Goal: Task Accomplishment & Management: Manage account settings

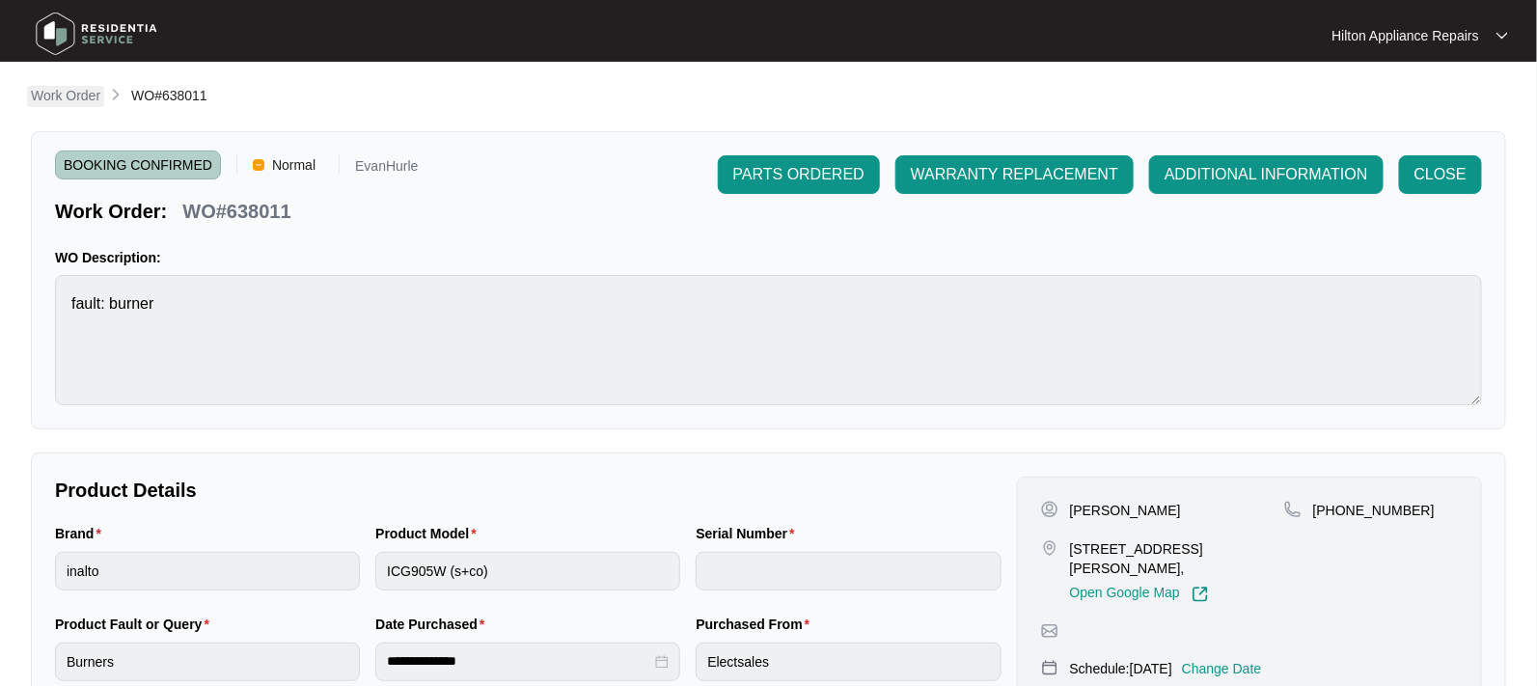
click at [40, 101] on p "Work Order" at bounding box center [65, 95] width 69 height 19
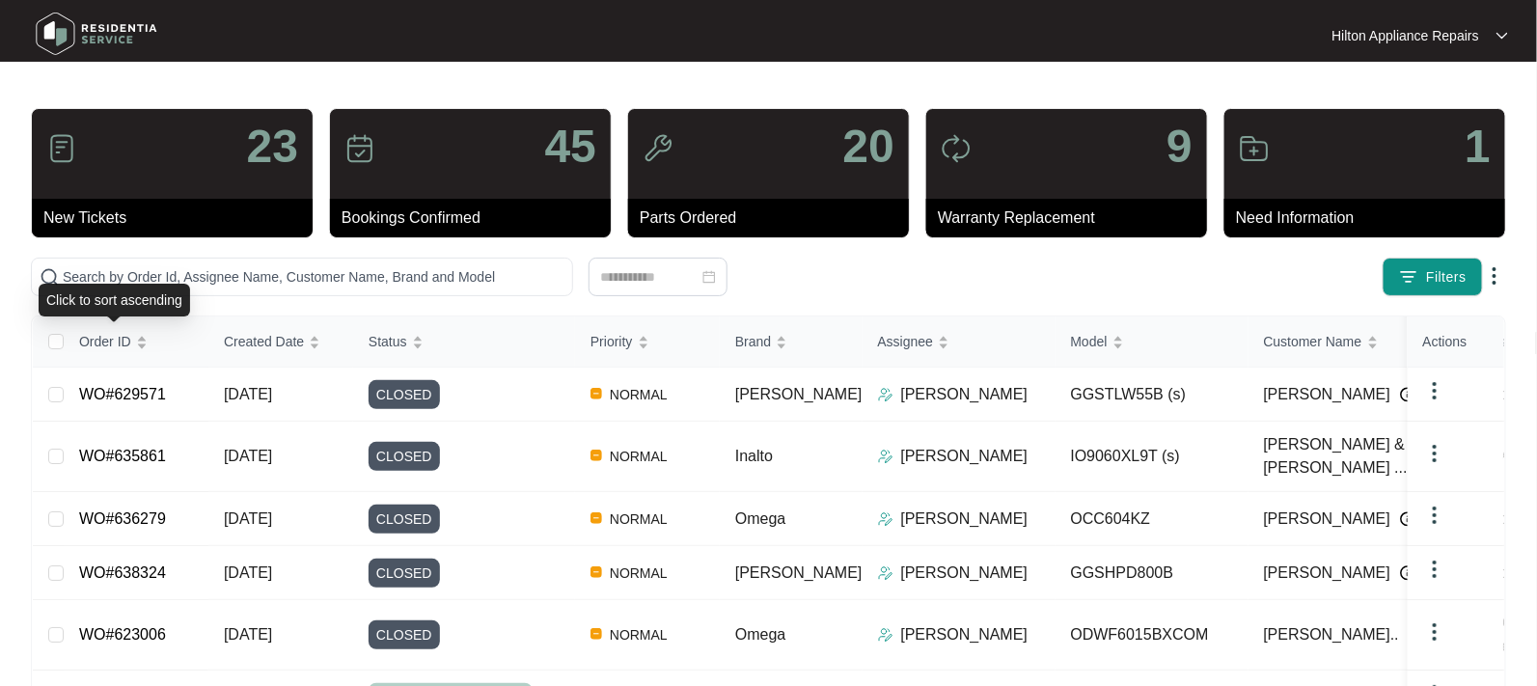
click at [127, 284] on div "Click to sort ascending" at bounding box center [114, 300] width 151 height 33
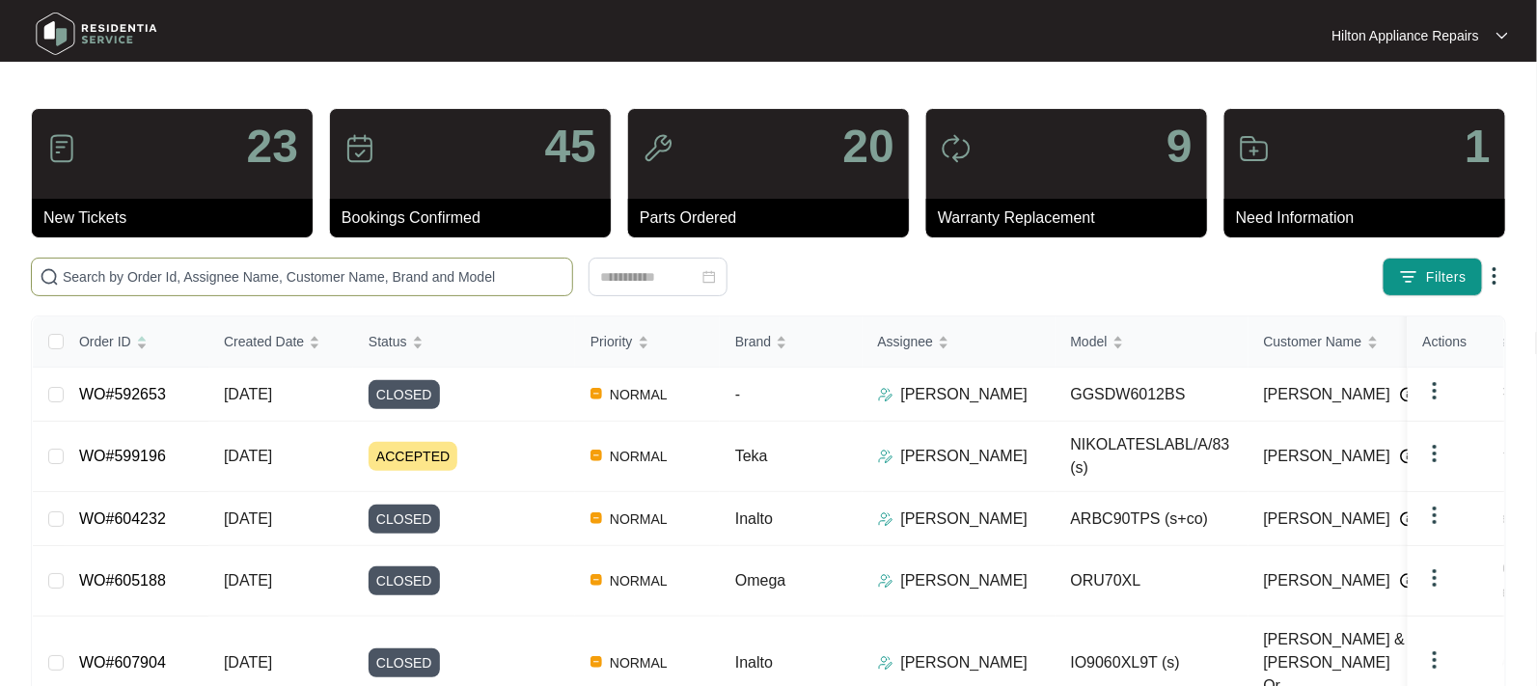
drag, startPoint x: 49, startPoint y: 270, endPoint x: 141, endPoint y: 290, distance: 93.9
click at [49, 270] on img at bounding box center [49, 276] width 19 height 19
paste input "639622"
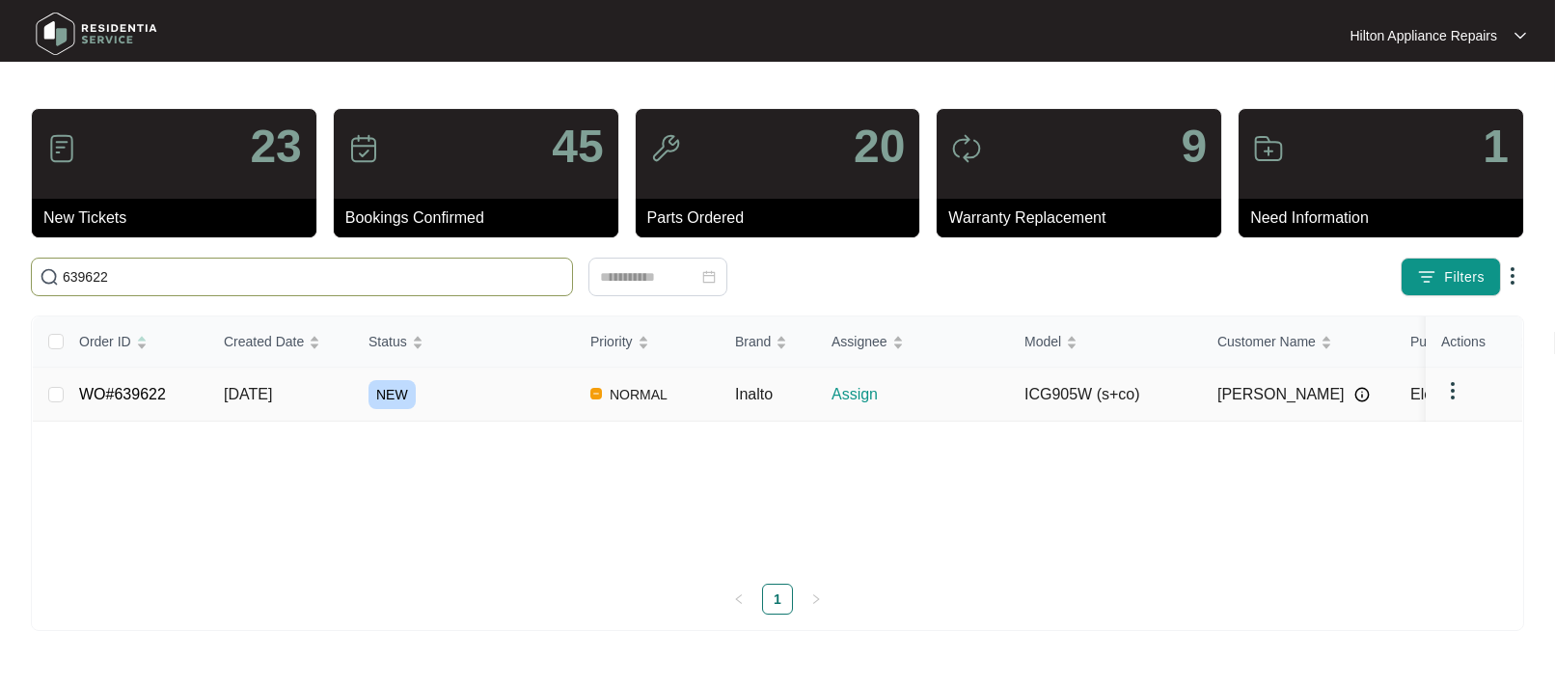
type input "639622"
click at [242, 393] on span "[DATE]" at bounding box center [248, 394] width 48 height 16
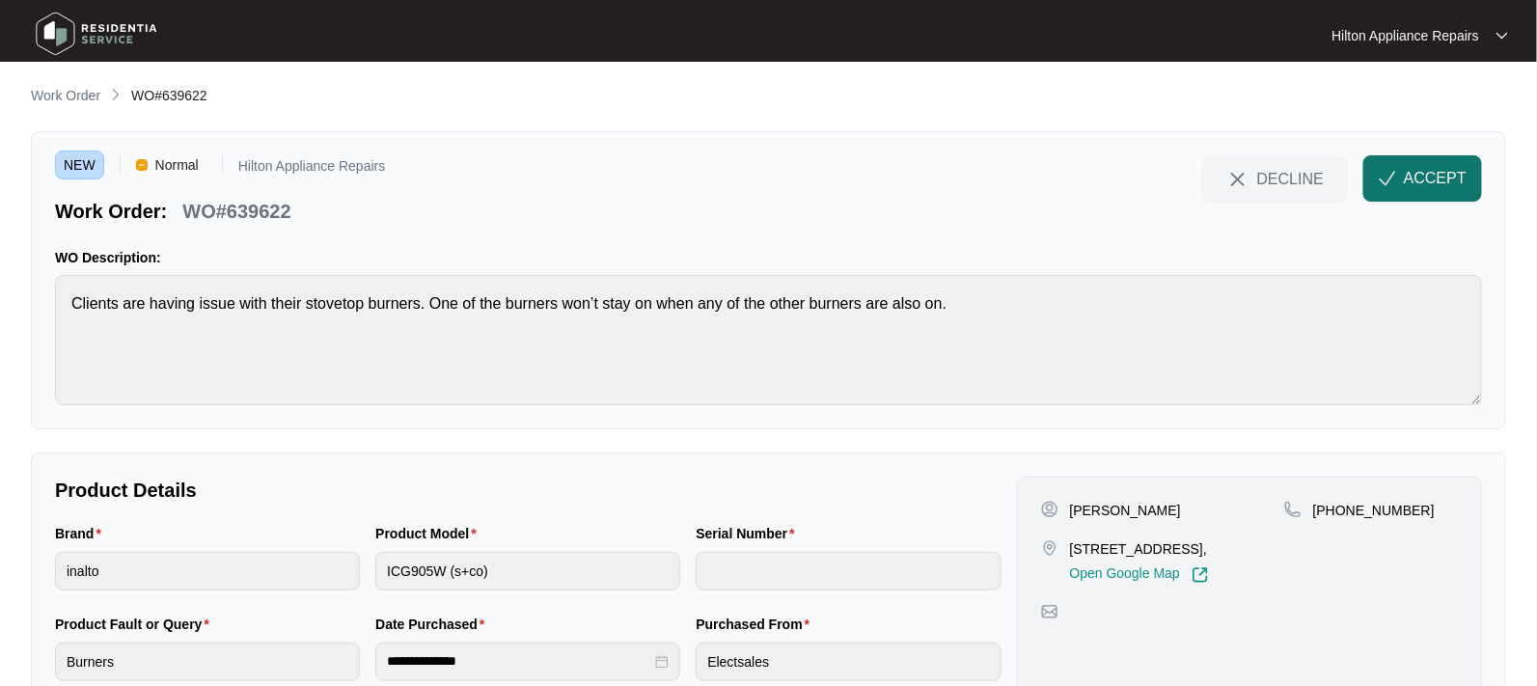
click at [1415, 173] on span "ACCEPT" at bounding box center [1435, 178] width 63 height 23
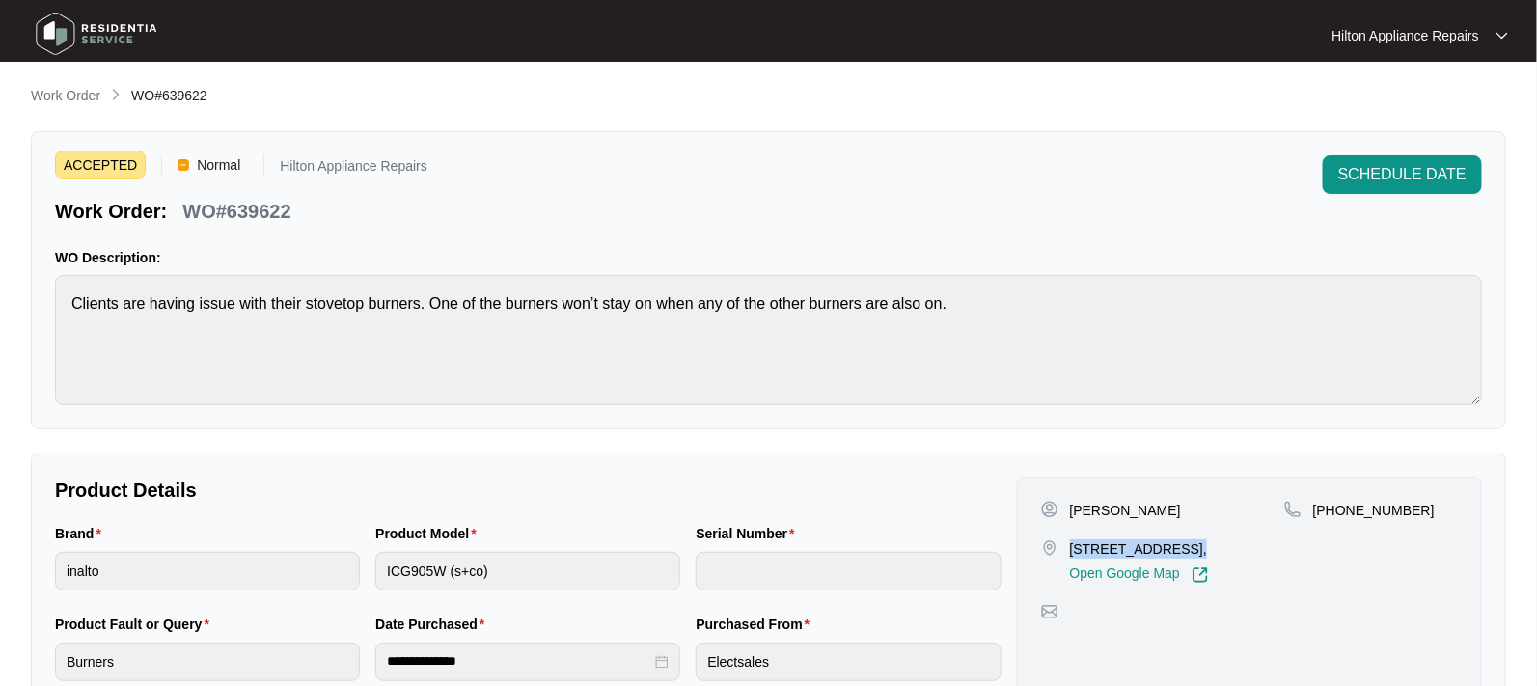
drag, startPoint x: 1173, startPoint y: 545, endPoint x: 1066, endPoint y: 540, distance: 107.2
click at [1066, 540] on div "[STREET_ADDRESS], Open Google Map" at bounding box center [1162, 561] width 243 height 44
copy p "[STREET_ADDRESS]"
drag, startPoint x: 1130, startPoint y: 510, endPoint x: 1064, endPoint y: 512, distance: 65.6
click at [1064, 512] on div "[PERSON_NAME]" at bounding box center [1162, 510] width 243 height 19
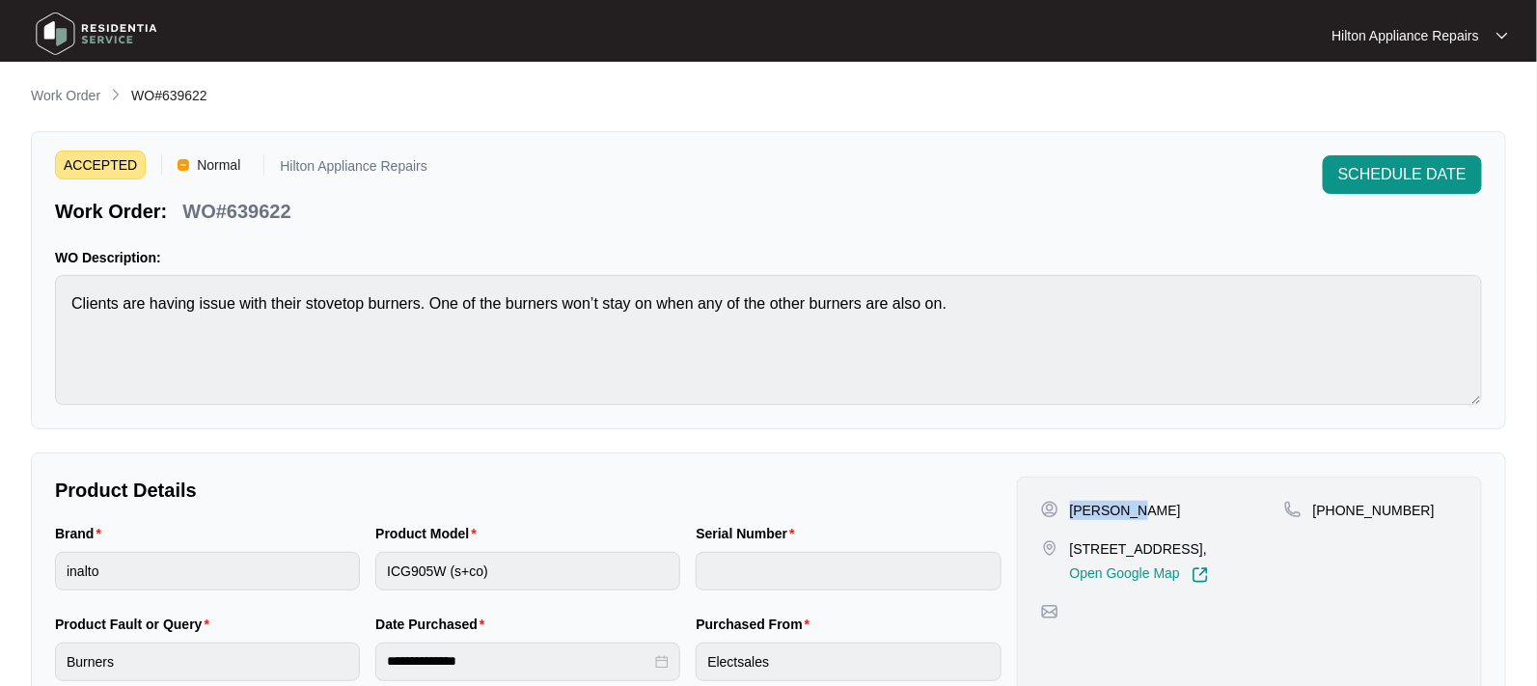
copy p "[PERSON_NAME]"
drag, startPoint x: 1414, startPoint y: 508, endPoint x: 1336, endPoint y: 502, distance: 78.4
click at [1336, 502] on div "[PHONE_NUMBER]" at bounding box center [1371, 510] width 174 height 19
copy p "477732377"
click at [243, 545] on div "Brand inalto Product Model ICG905W (s+co) Serial Number" at bounding box center [528, 568] width 962 height 91
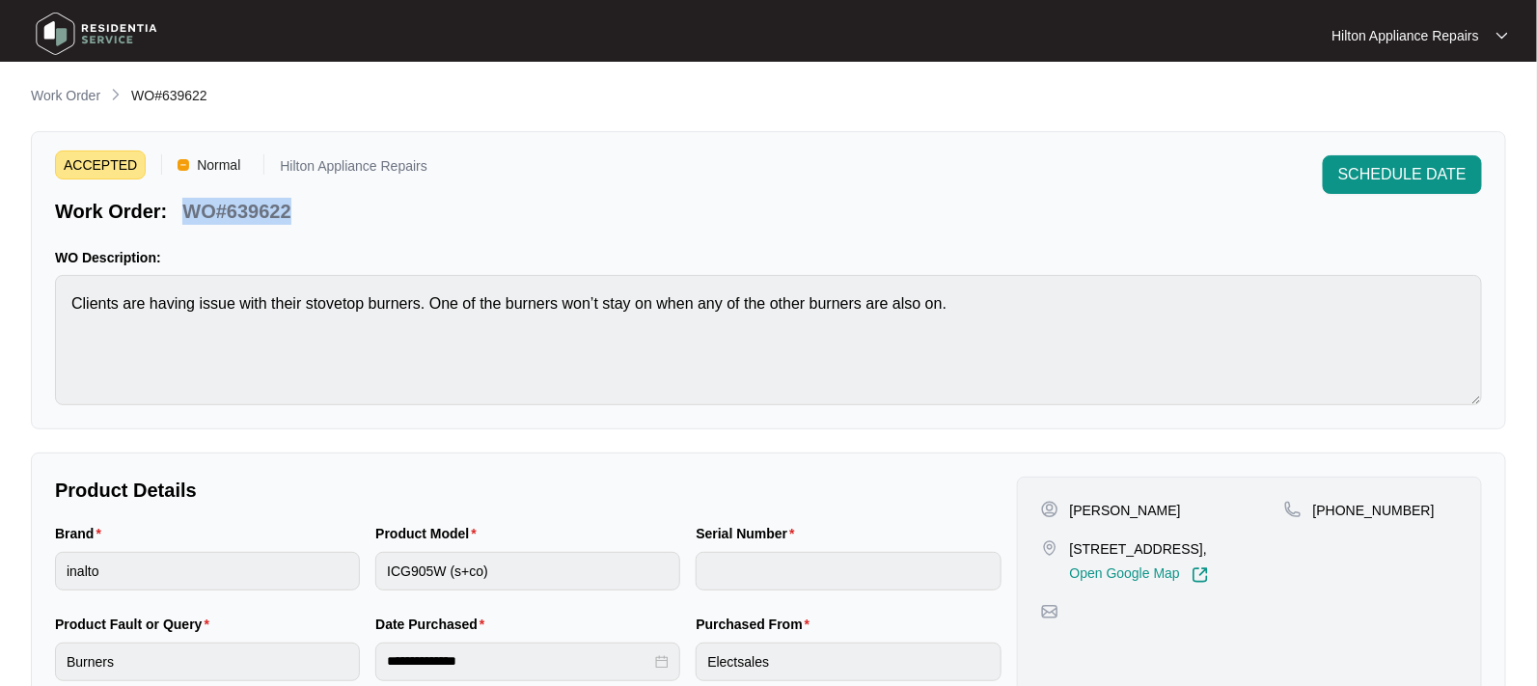
drag, startPoint x: 288, startPoint y: 209, endPoint x: 178, endPoint y: 199, distance: 110.5
click at [178, 199] on div "Work Order: WO#639622" at bounding box center [241, 208] width 372 height 34
copy p "WO#639622"
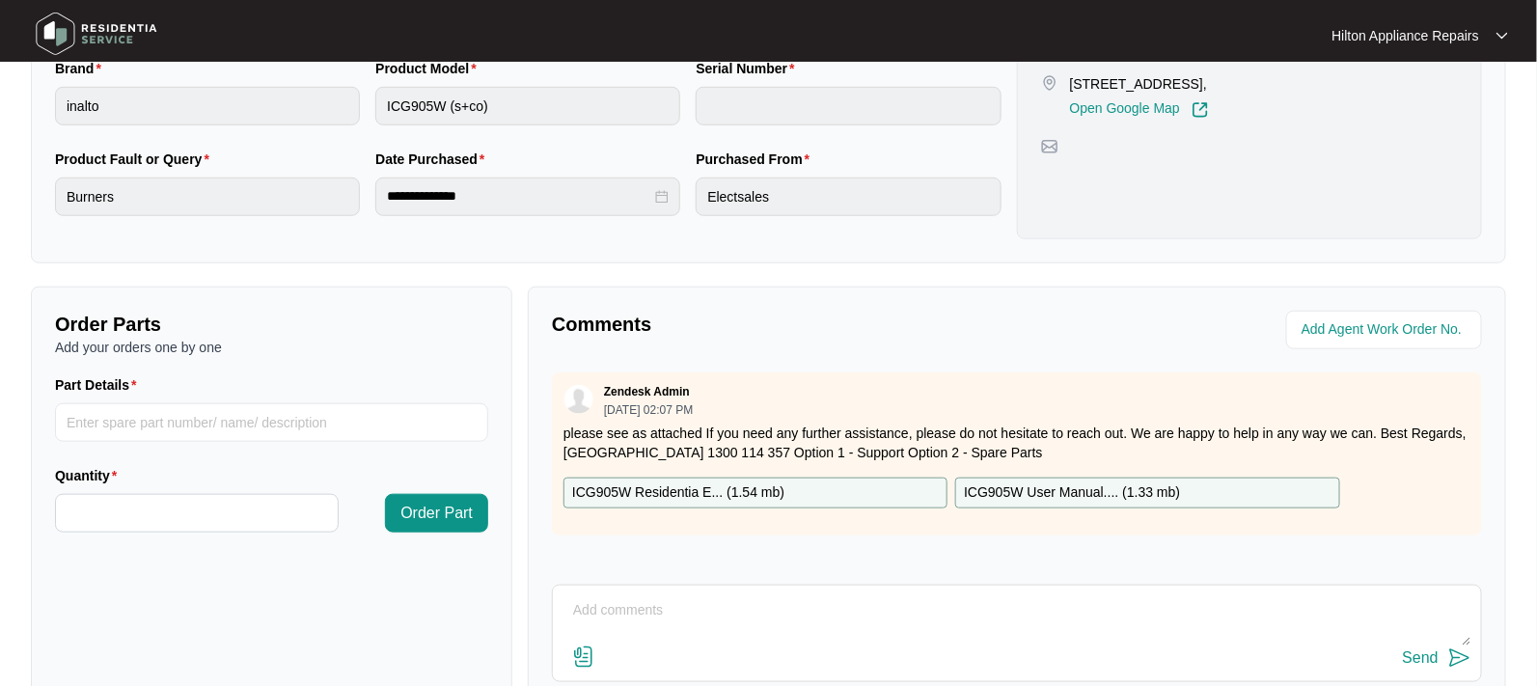
scroll to position [350, 0]
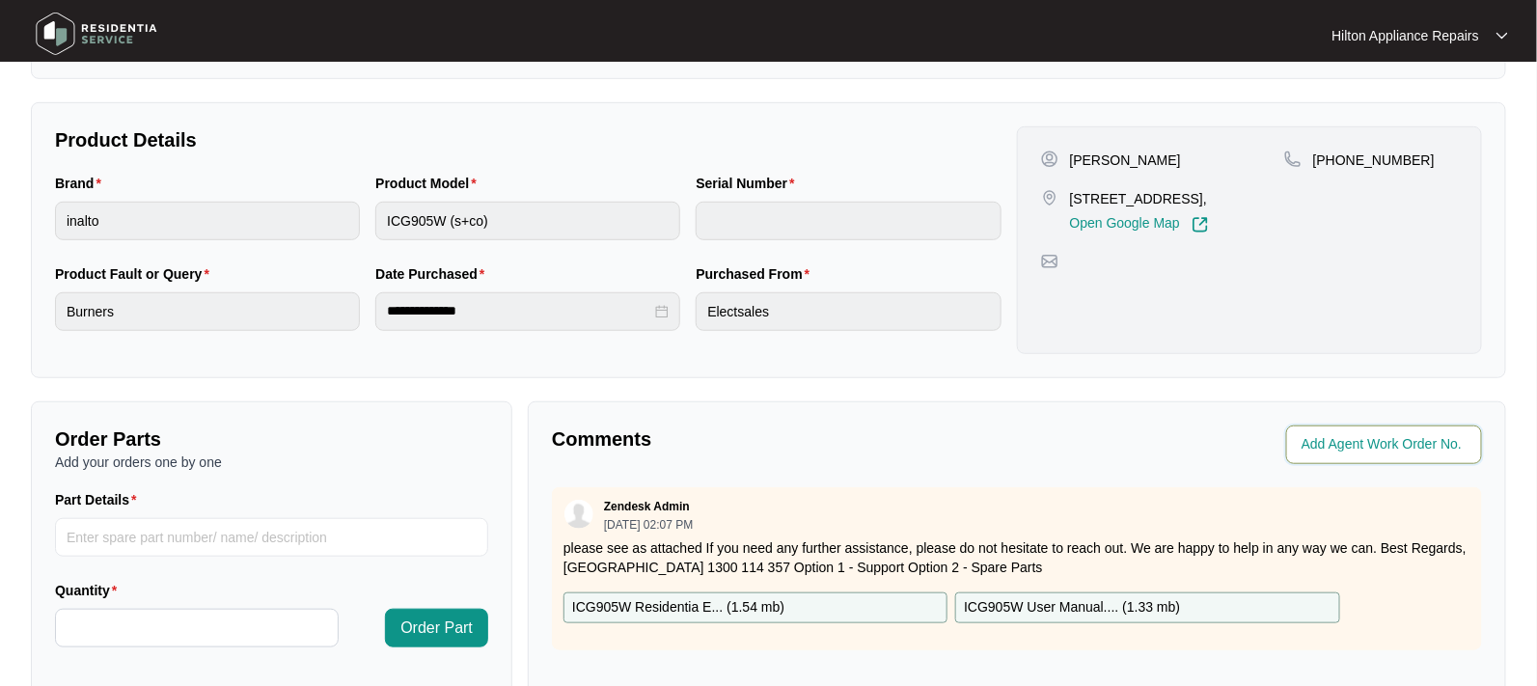
click at [1339, 446] on input "string" at bounding box center [1385, 444] width 169 height 23
type input "42149"
click at [886, 444] on p "Comments" at bounding box center [777, 438] width 451 height 27
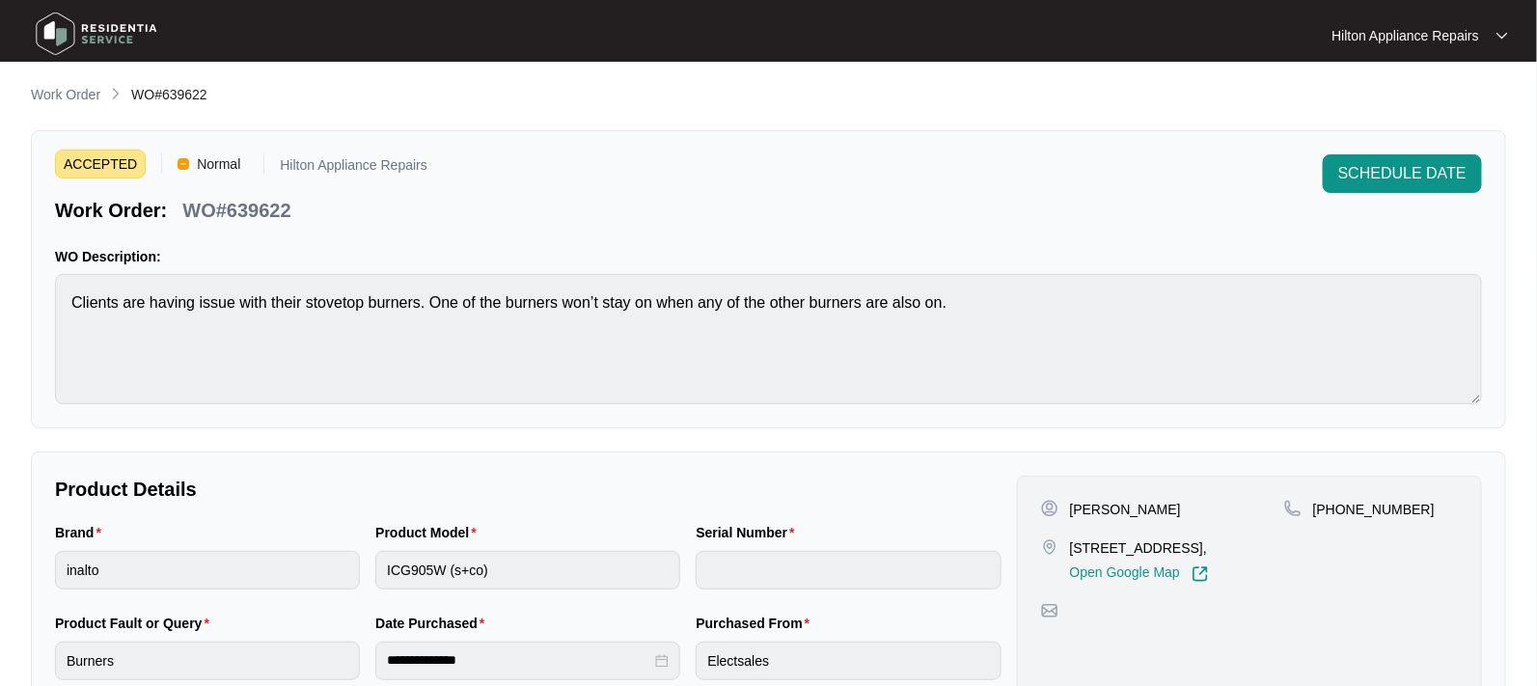
scroll to position [0, 0]
drag, startPoint x: 72, startPoint y: 95, endPoint x: 86, endPoint y: 94, distance: 13.6
click at [72, 95] on p "Work Order" at bounding box center [65, 95] width 69 height 19
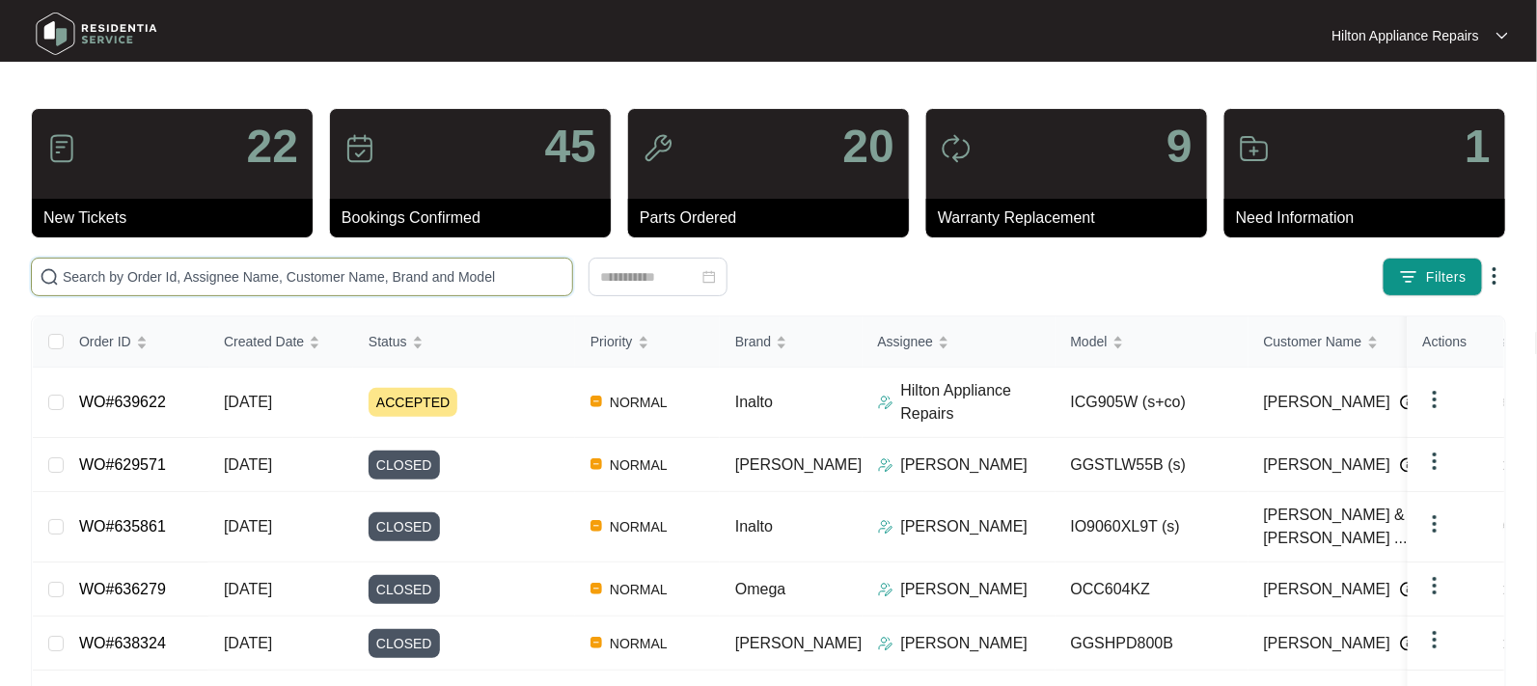
click at [134, 278] on input "text" at bounding box center [314, 276] width 502 height 21
paste input "WO#638007"
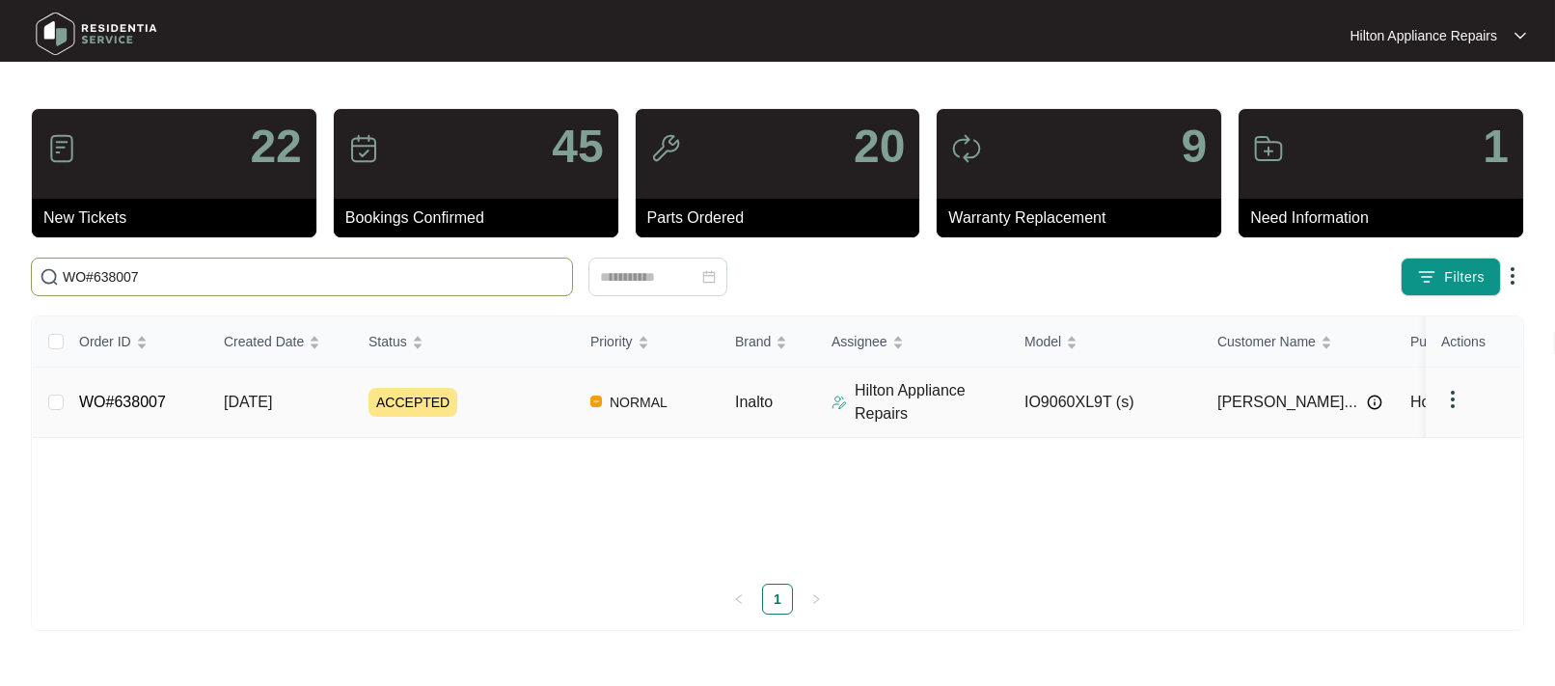
type input "WO#638007"
click at [245, 400] on span "[DATE]" at bounding box center [248, 402] width 48 height 16
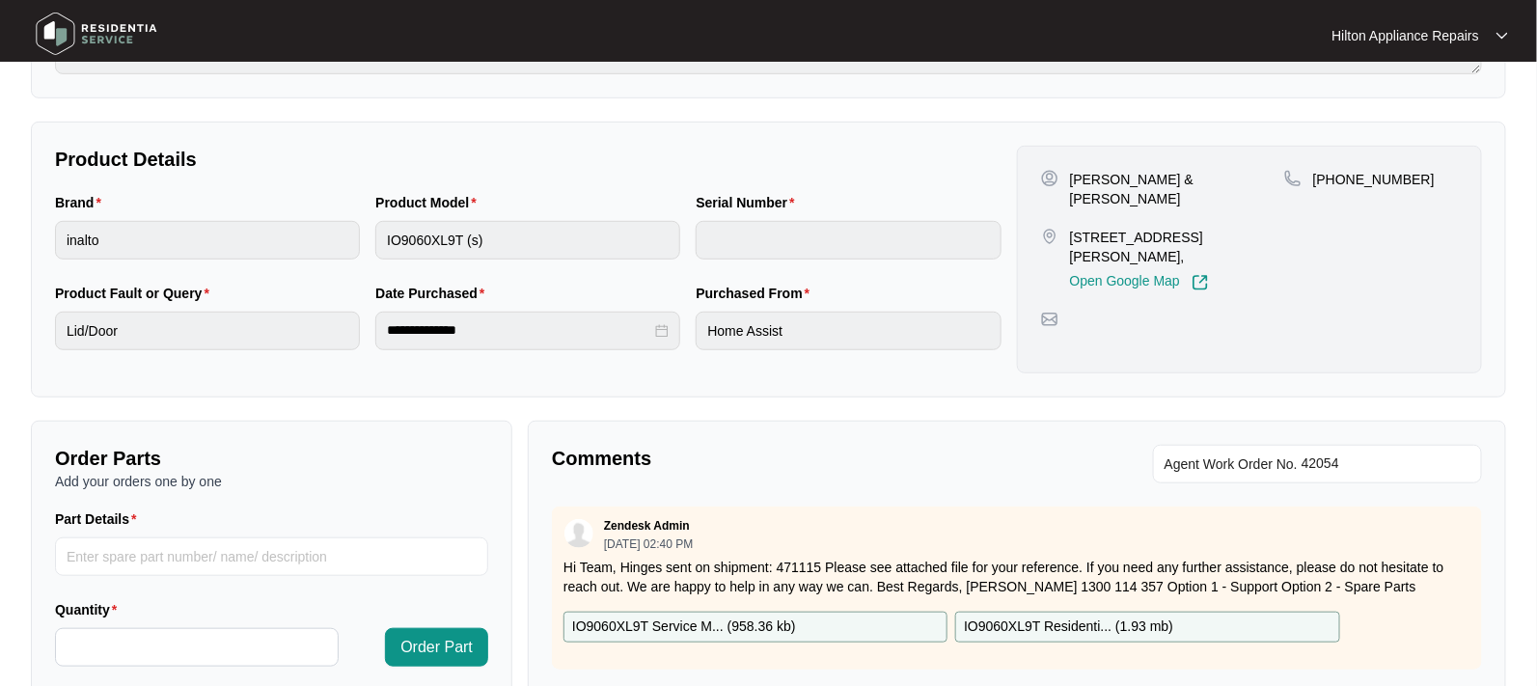
scroll to position [591, 0]
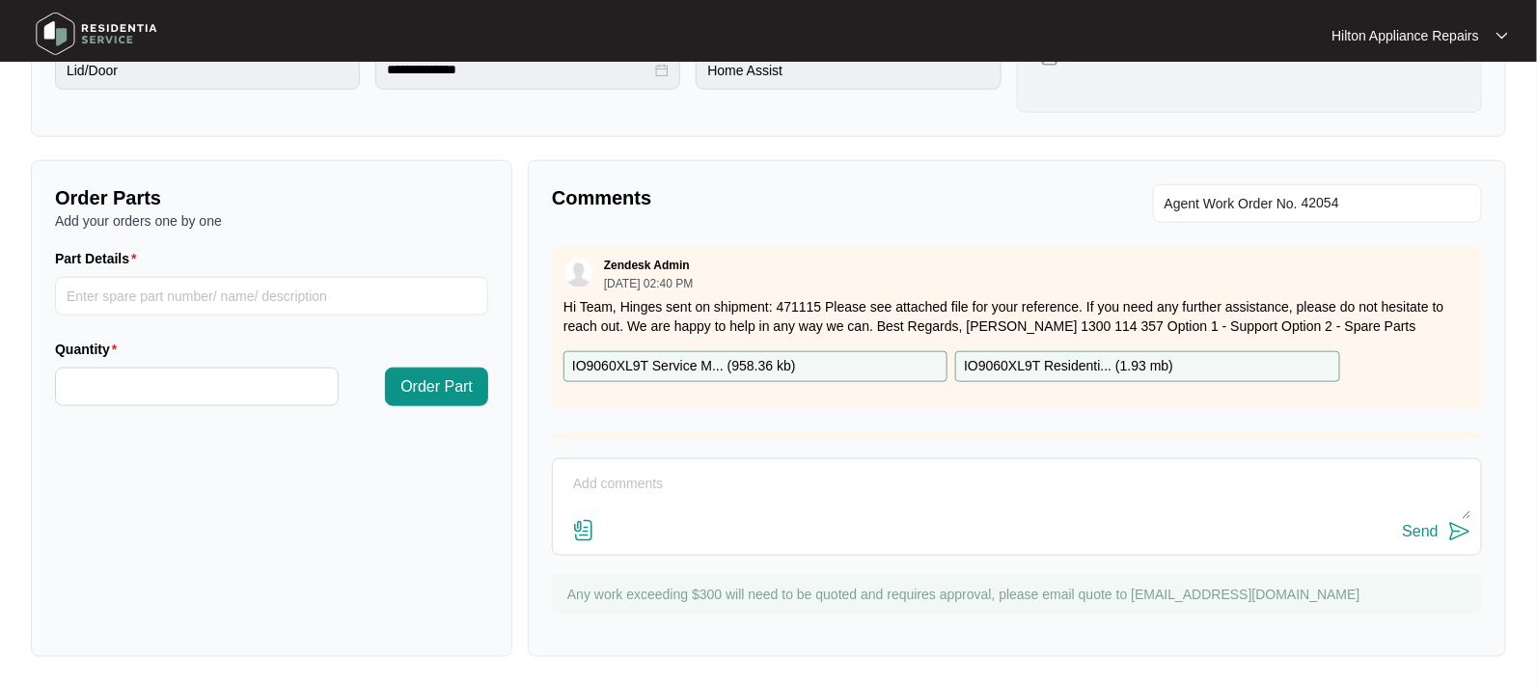
click at [623, 475] on textarea at bounding box center [1016, 494] width 909 height 50
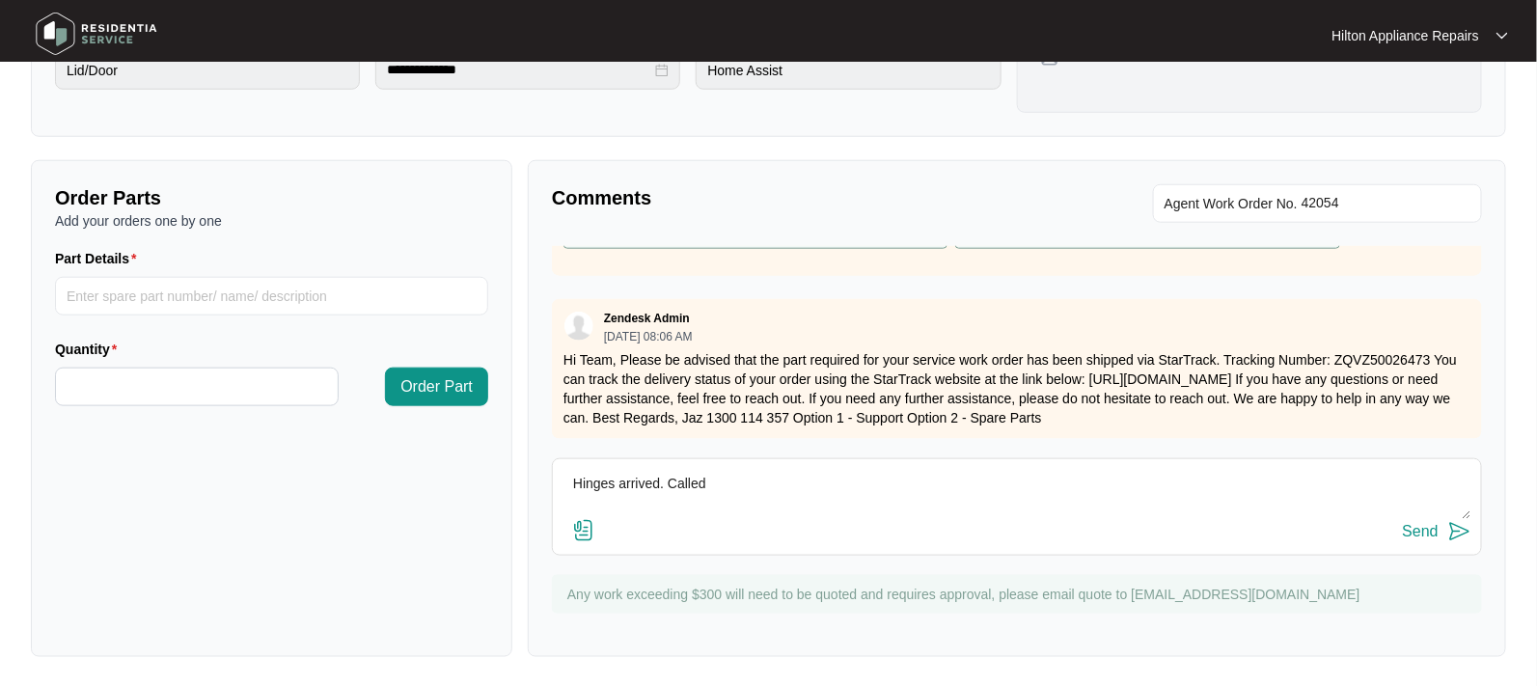
click at [759, 483] on textarea "Hinges arrived. Called" at bounding box center [1016, 494] width 909 height 50
paste textarea "0459 983 868"
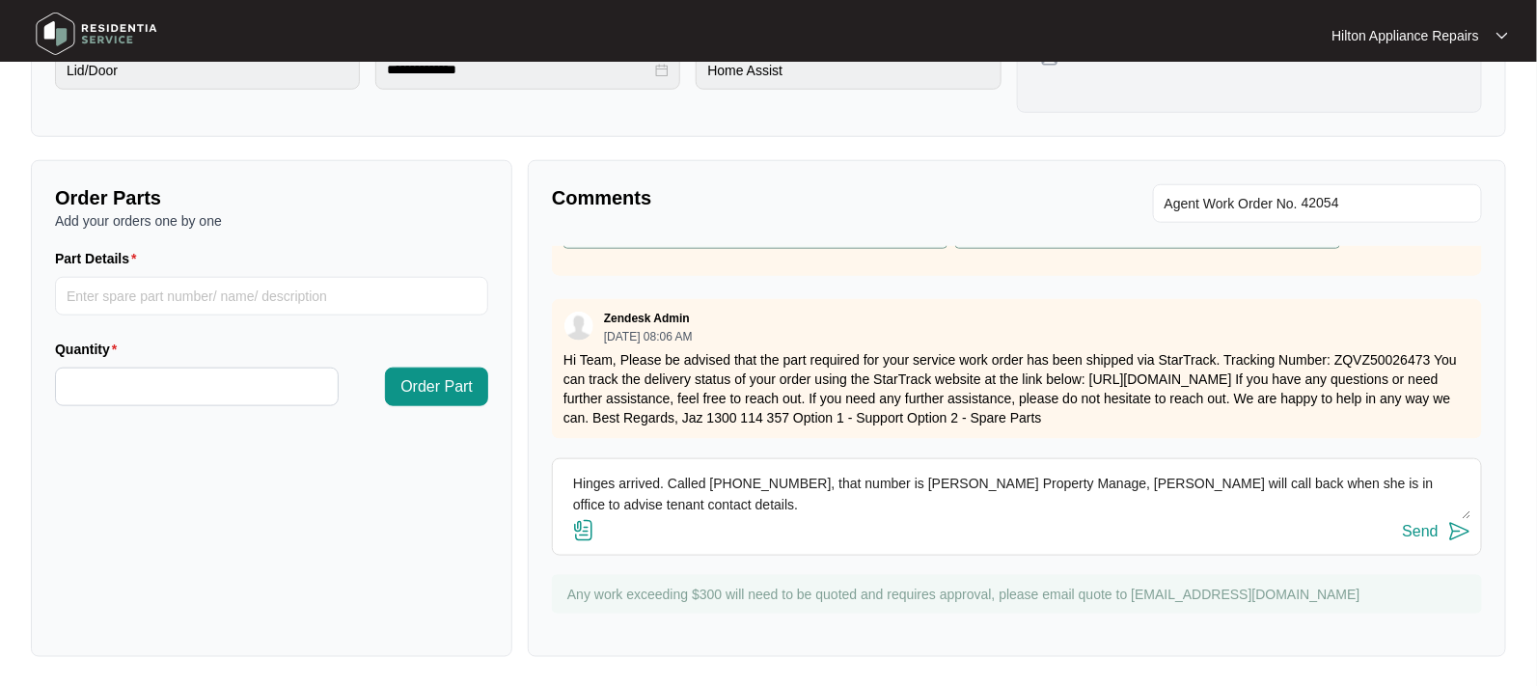
drag, startPoint x: 654, startPoint y: 502, endPoint x: 563, endPoint y: 486, distance: 92.0
click at [563, 486] on textarea "Hinges arrived. Called [PHONE_NUMBER], that number is [PERSON_NAME] Property Ma…" at bounding box center [1016, 494] width 909 height 50
type textarea "Hinges arrived. Called [PHONE_NUMBER], that number is [PERSON_NAME] Property Ma…"
click at [1419, 527] on div "Send" at bounding box center [1421, 531] width 36 height 17
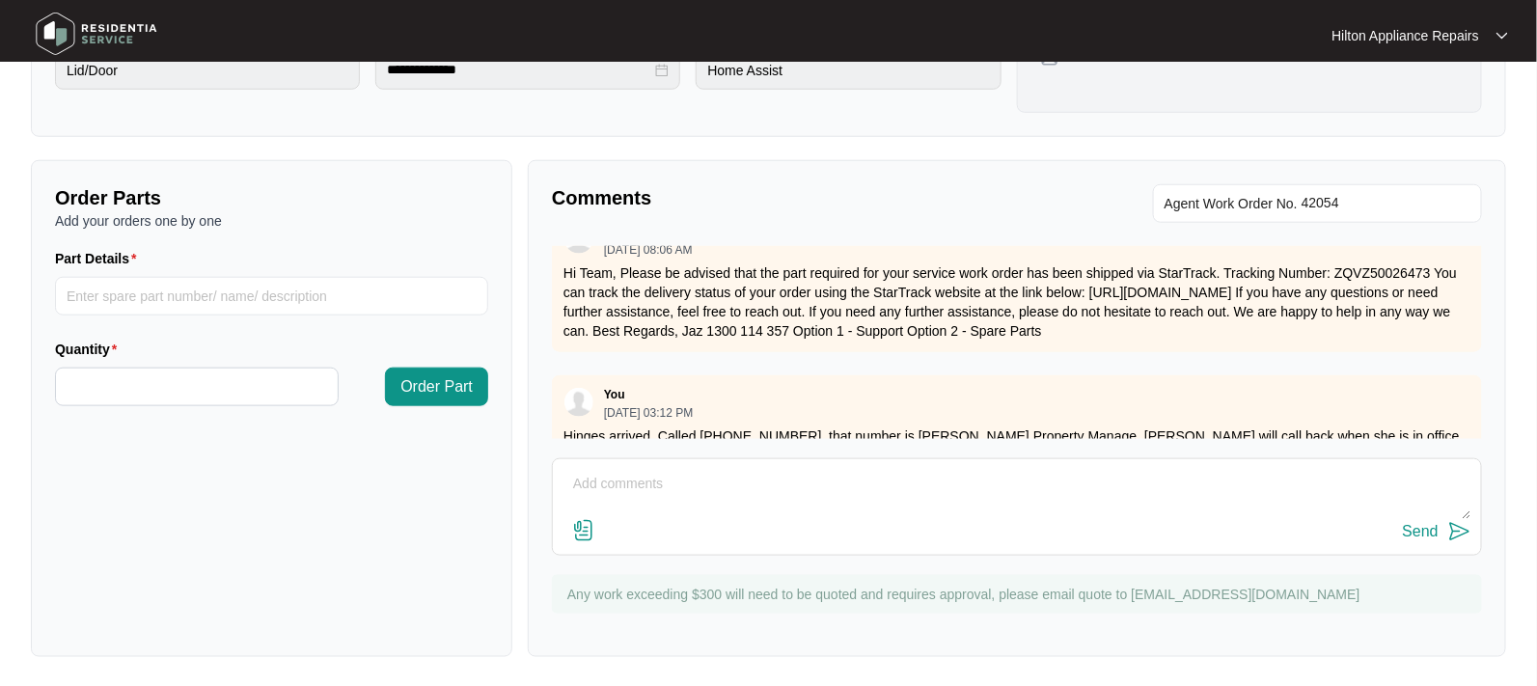
scroll to position [256, 0]
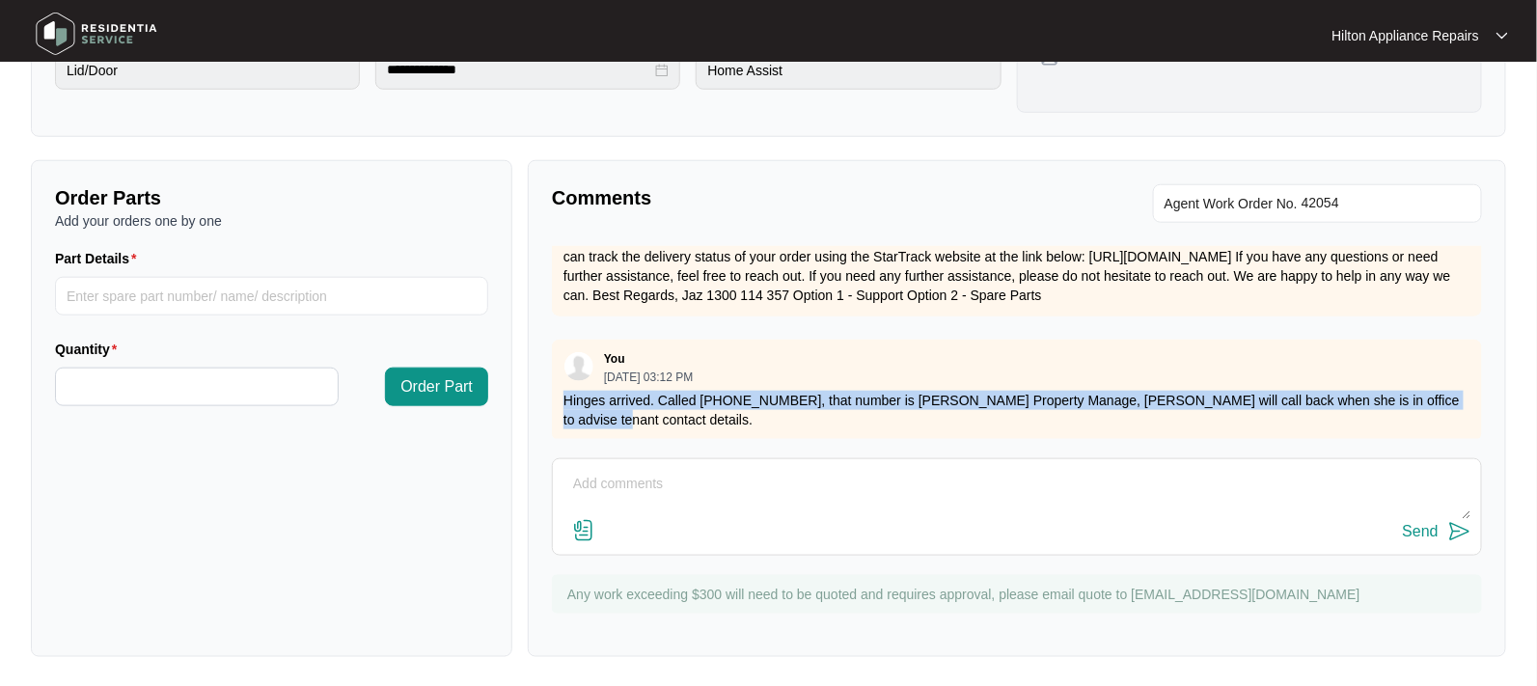
drag, startPoint x: 1444, startPoint y: 395, endPoint x: 567, endPoint y: 401, distance: 876.9
click at [567, 401] on p "Hinges arrived. Called [PHONE_NUMBER], that number is [PERSON_NAME] Property Ma…" at bounding box center [1016, 410] width 907 height 39
copy p "Hinges arrived. Called [PHONE_NUMBER], that number is [PERSON_NAME] Property Ma…"
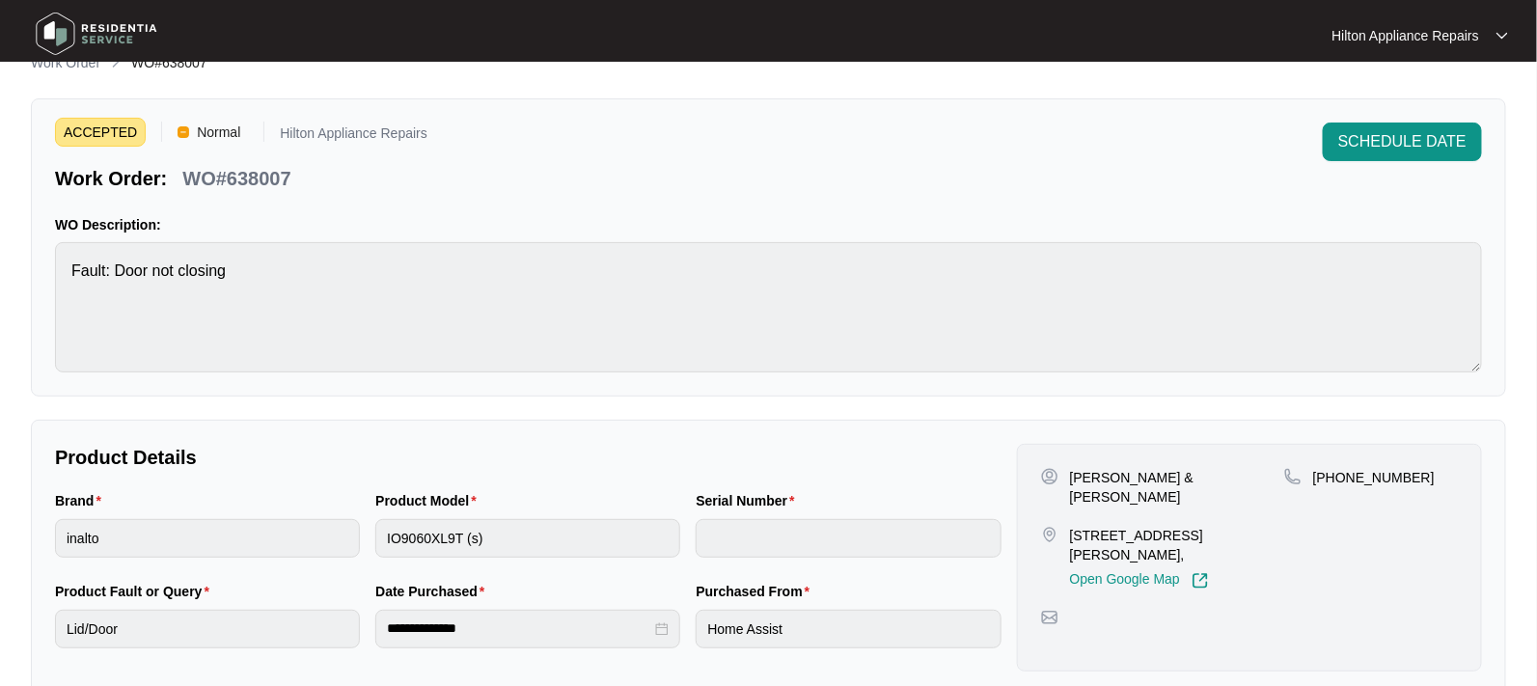
scroll to position [0, 0]
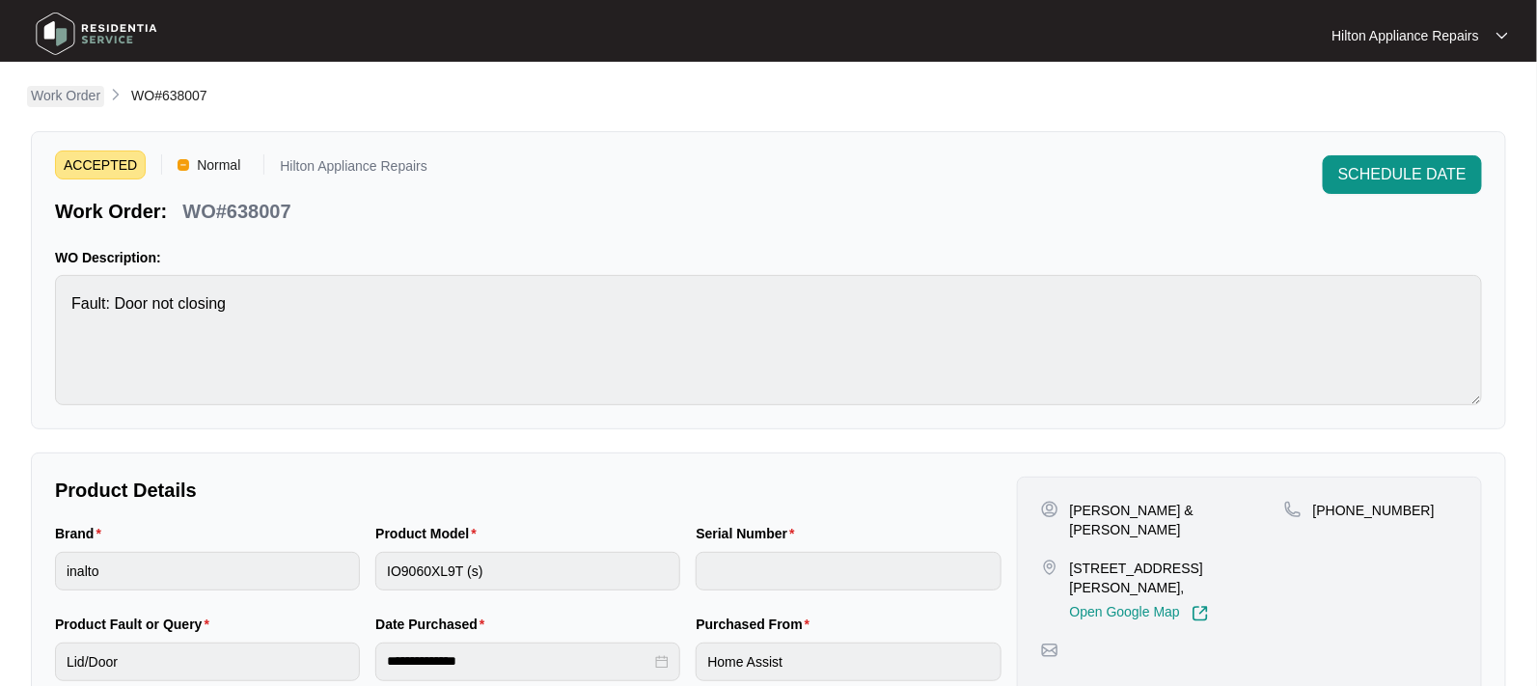
click at [55, 100] on p "Work Order" at bounding box center [65, 95] width 69 height 19
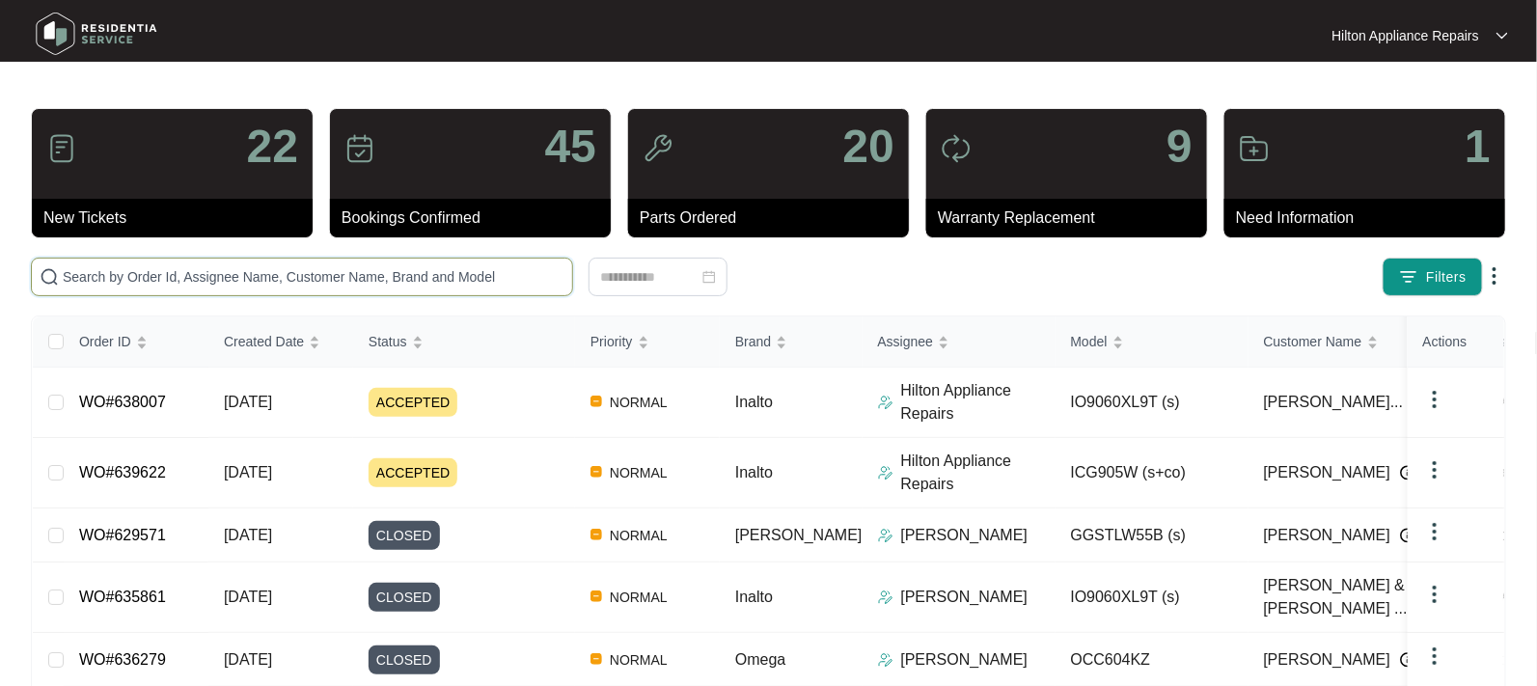
click at [139, 274] on input "text" at bounding box center [314, 276] width 502 height 21
paste input "WO#637757"
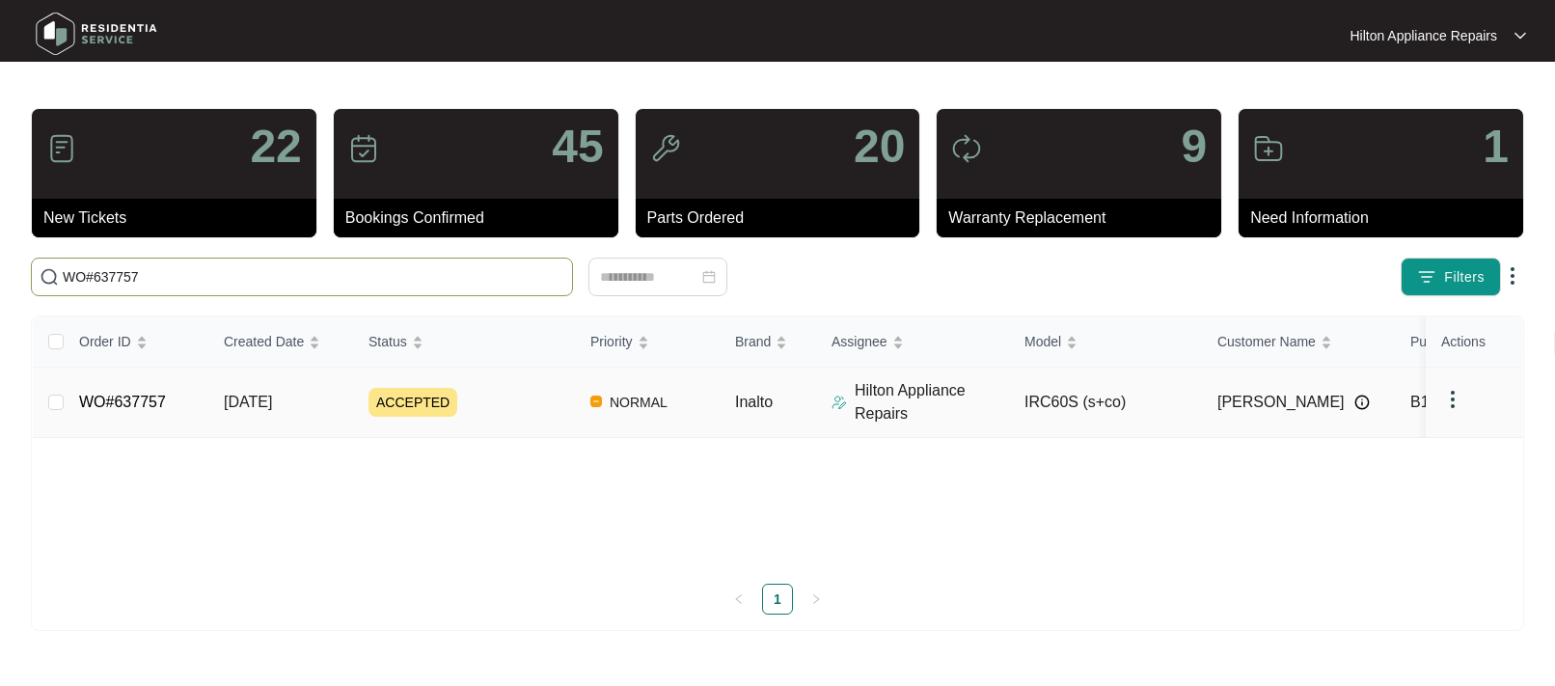
type input "WO#637757"
click at [226, 405] on span "[DATE]" at bounding box center [248, 402] width 48 height 16
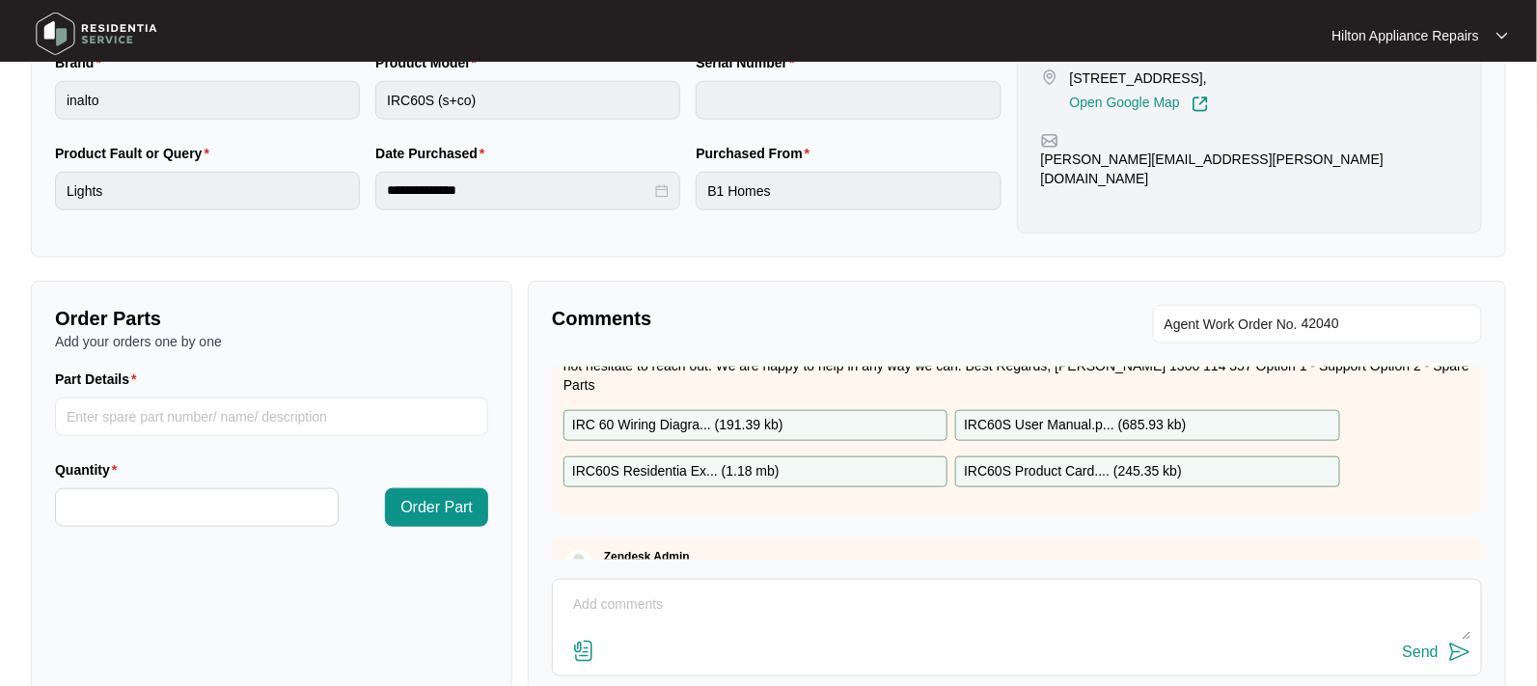
scroll to position [120, 0]
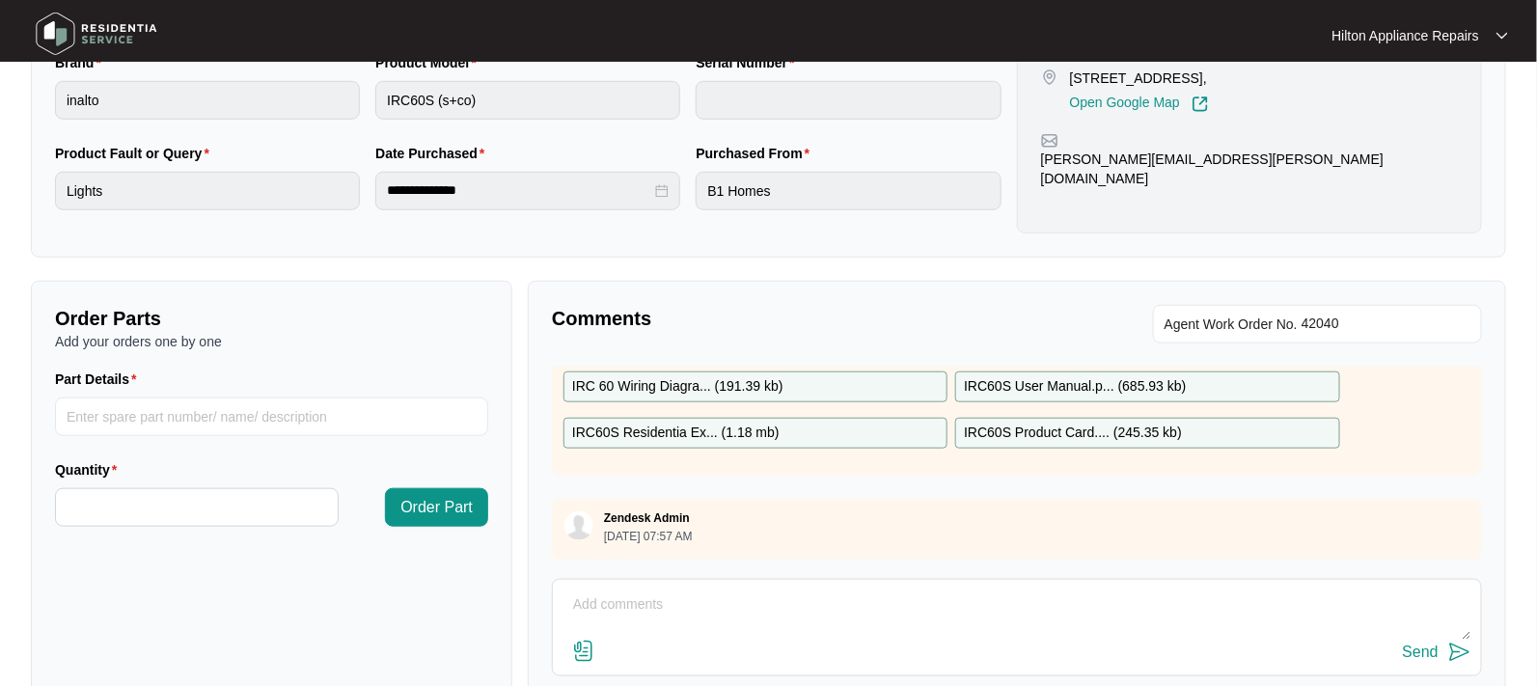
click at [652, 619] on textarea at bounding box center [1016, 614] width 909 height 50
paste textarea "Called [PERSON_NAME] & texted"
type textarea "Called [PERSON_NAME] & texted"
click at [1423, 647] on div "Send" at bounding box center [1421, 651] width 36 height 17
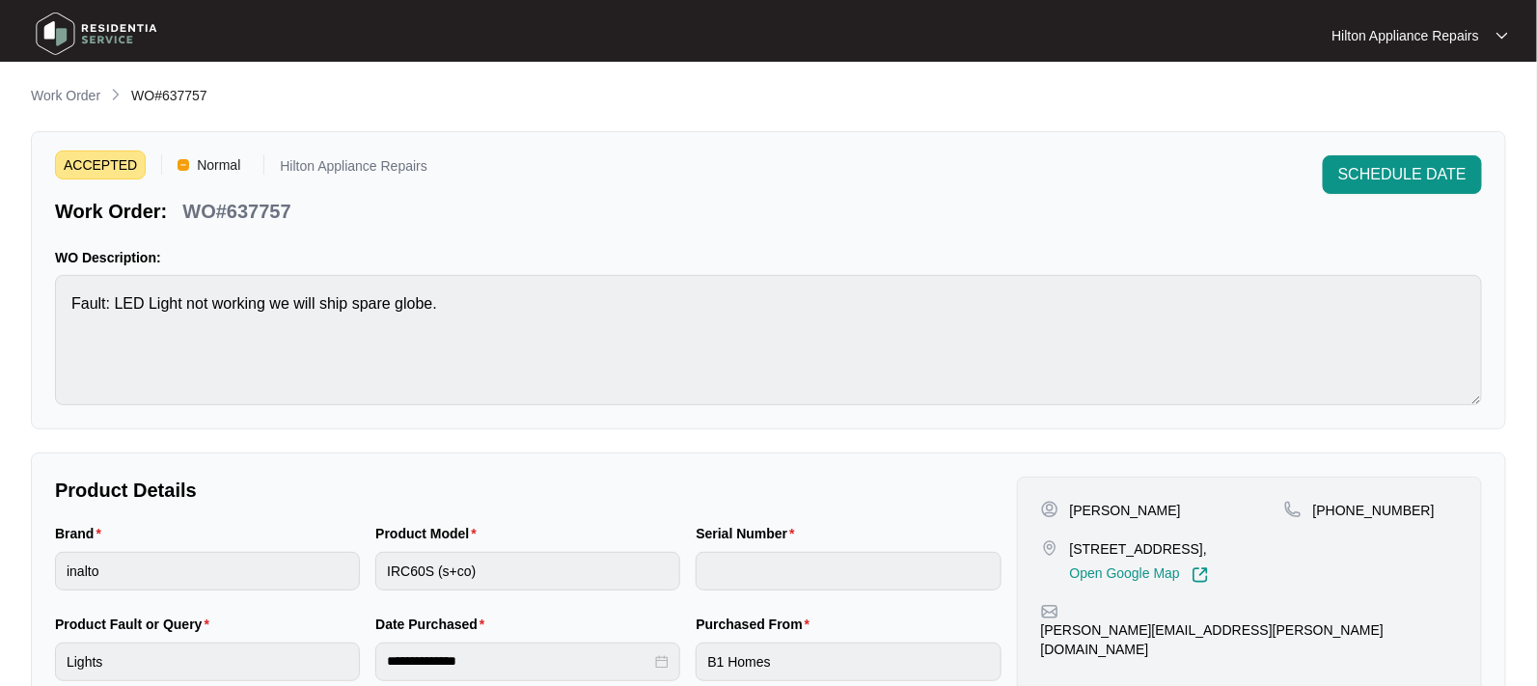
scroll to position [0, 0]
click at [1384, 177] on span "SCHEDULE DATE" at bounding box center [1402, 174] width 128 height 23
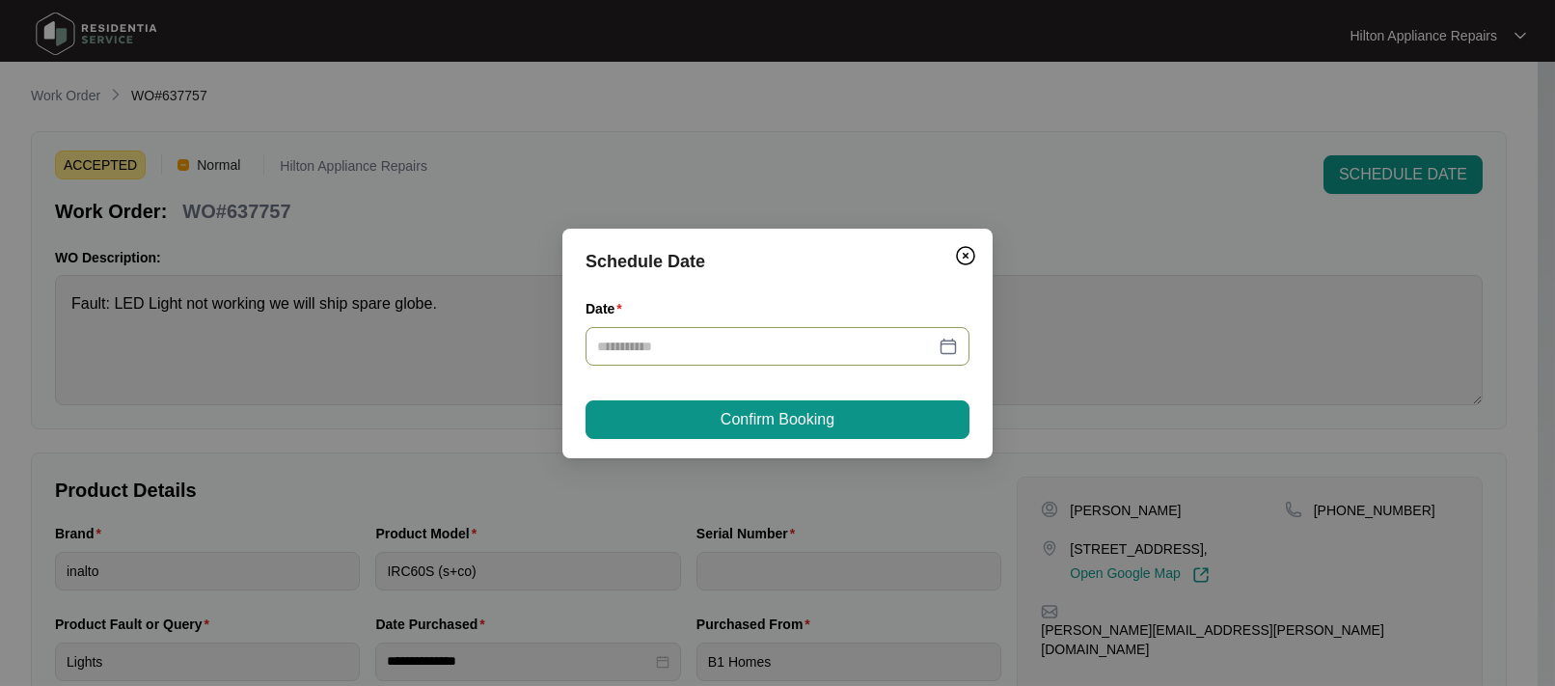
click at [957, 341] on div at bounding box center [777, 346] width 361 height 21
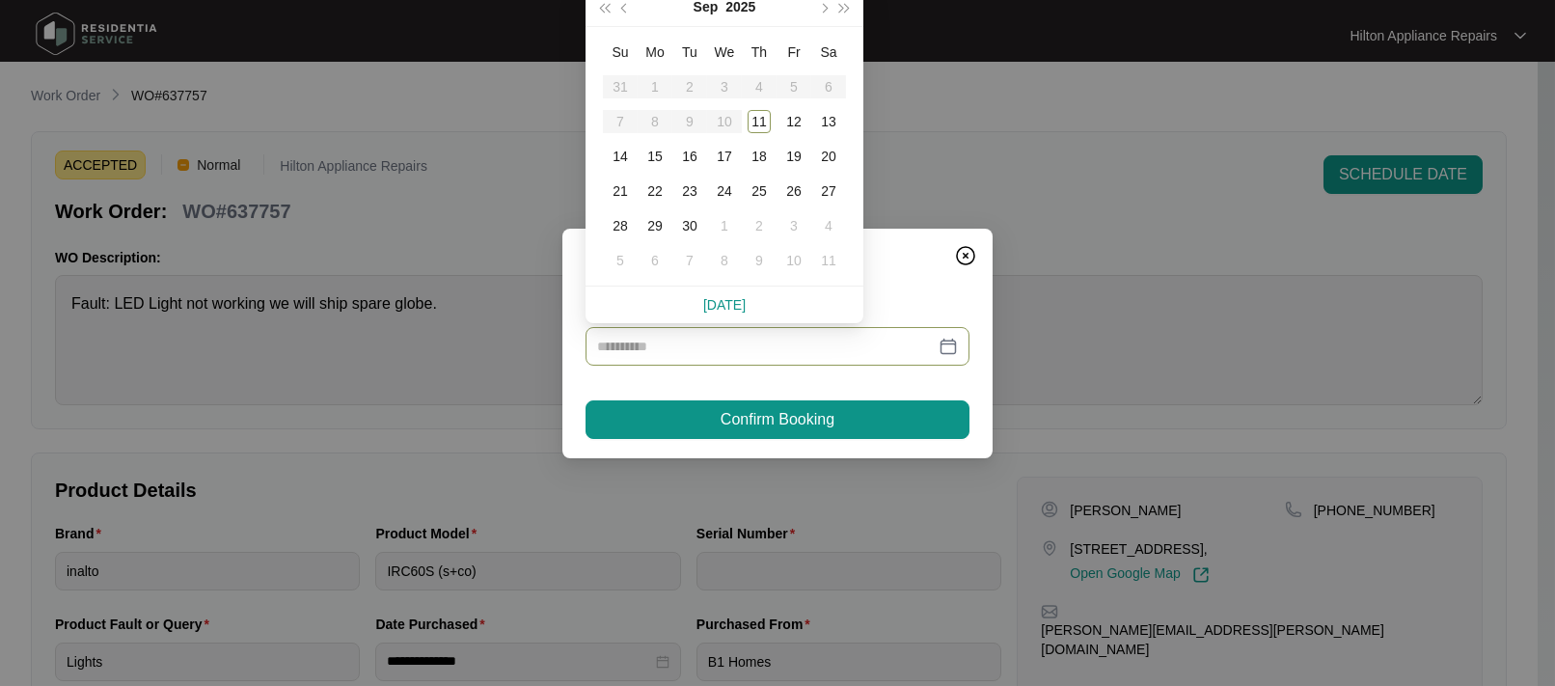
type input "**********"
click at [830, 121] on div "13" at bounding box center [828, 121] width 23 height 23
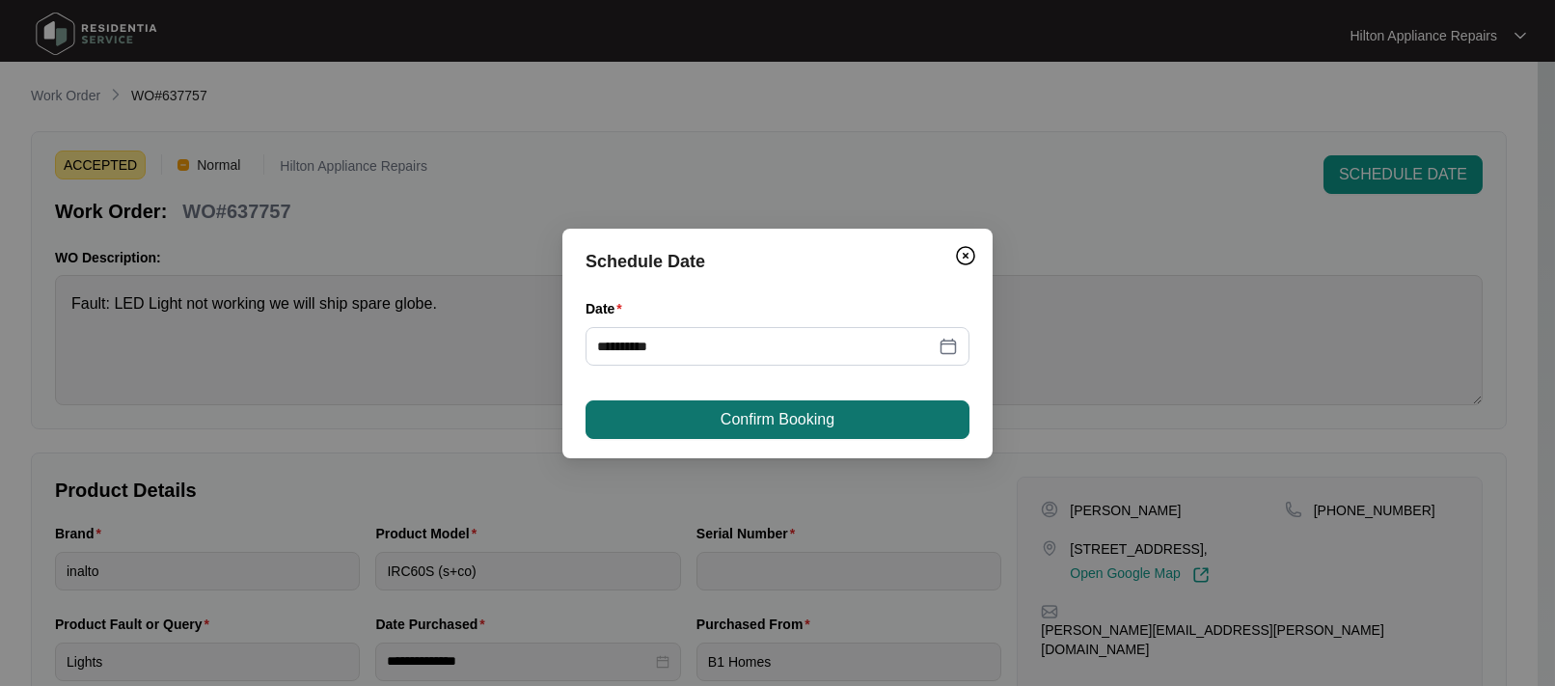
click at [753, 423] on span "Confirm Booking" at bounding box center [778, 419] width 114 height 23
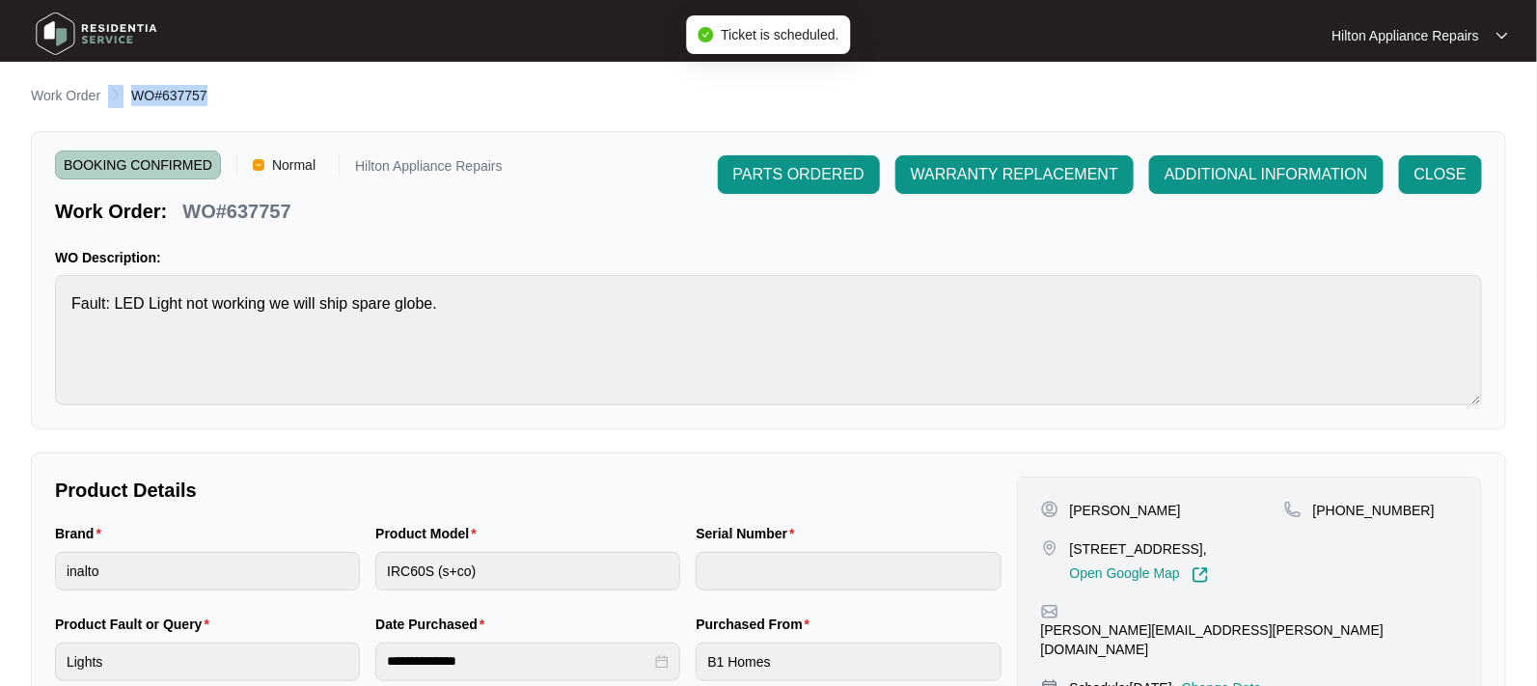
drag, startPoint x: 215, startPoint y: 107, endPoint x: 124, endPoint y: 104, distance: 90.7
click at [124, 104] on div "Work Order WO#637757" at bounding box center [768, 96] width 1475 height 23
copy ol "WO#637757"
click at [61, 98] on p "Work Order" at bounding box center [65, 95] width 69 height 19
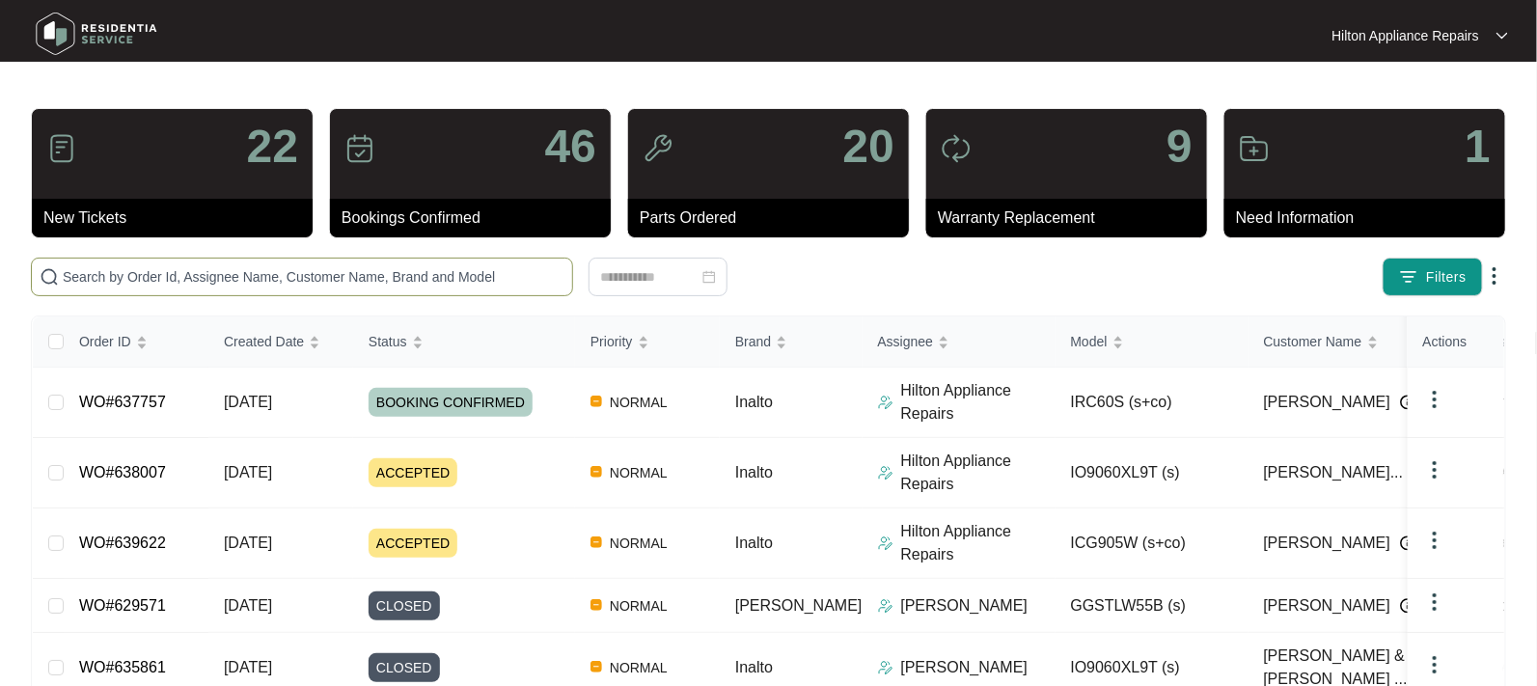
click at [103, 266] on input "text" at bounding box center [314, 276] width 502 height 21
paste input "WO#637757"
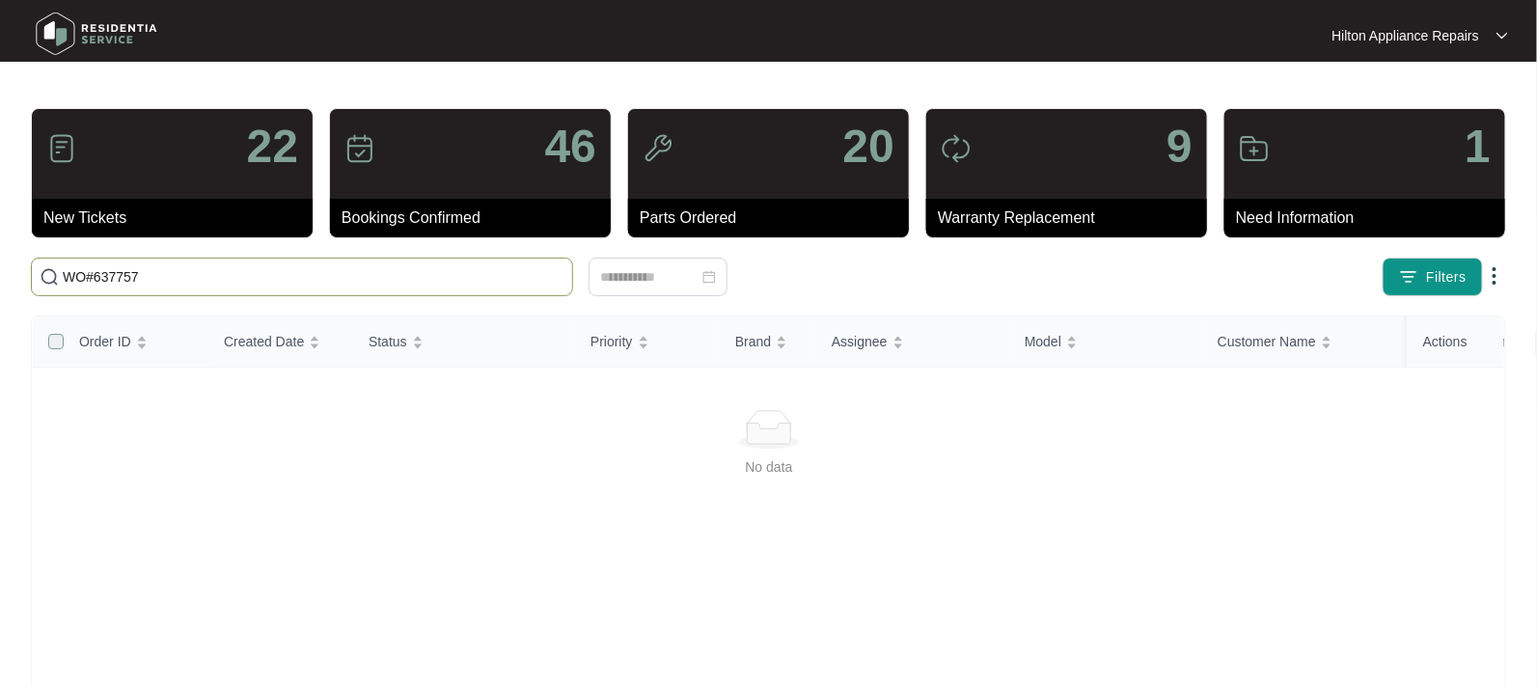
click at [55, 341] on label at bounding box center [55, 341] width 15 height 21
click at [100, 275] on input "WO#637757" at bounding box center [314, 276] width 502 height 21
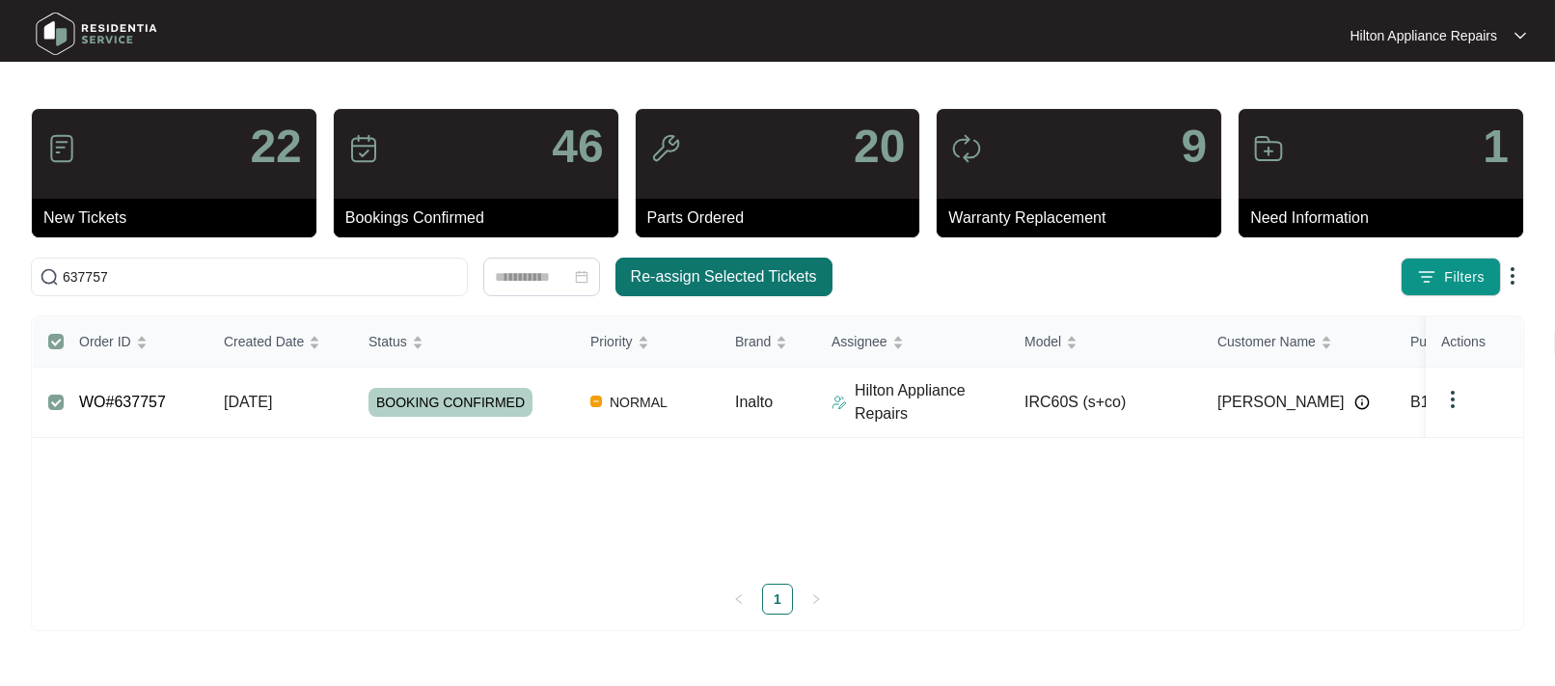
click at [731, 267] on span "Re-assign Selected Tickets" at bounding box center [724, 276] width 186 height 23
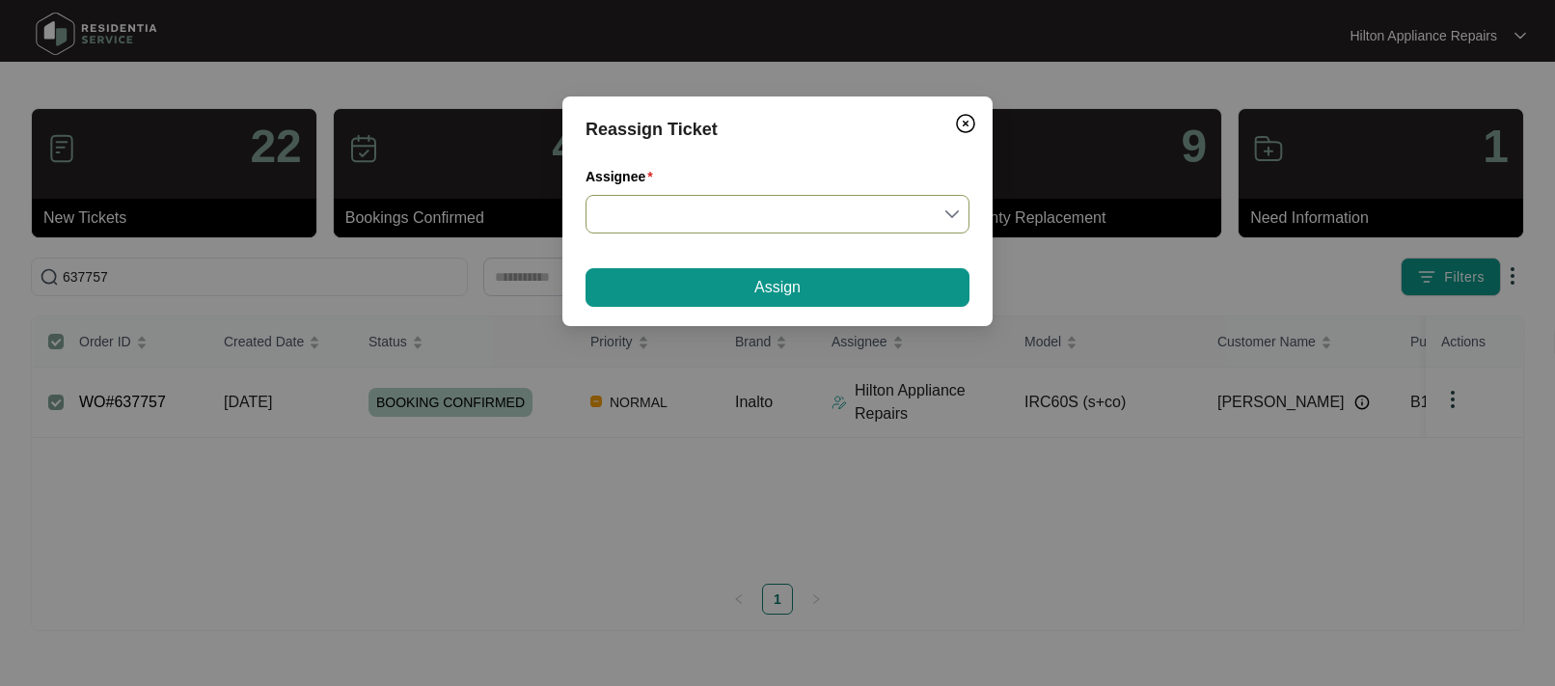
click at [953, 211] on input "Assignee" at bounding box center [777, 214] width 361 height 37
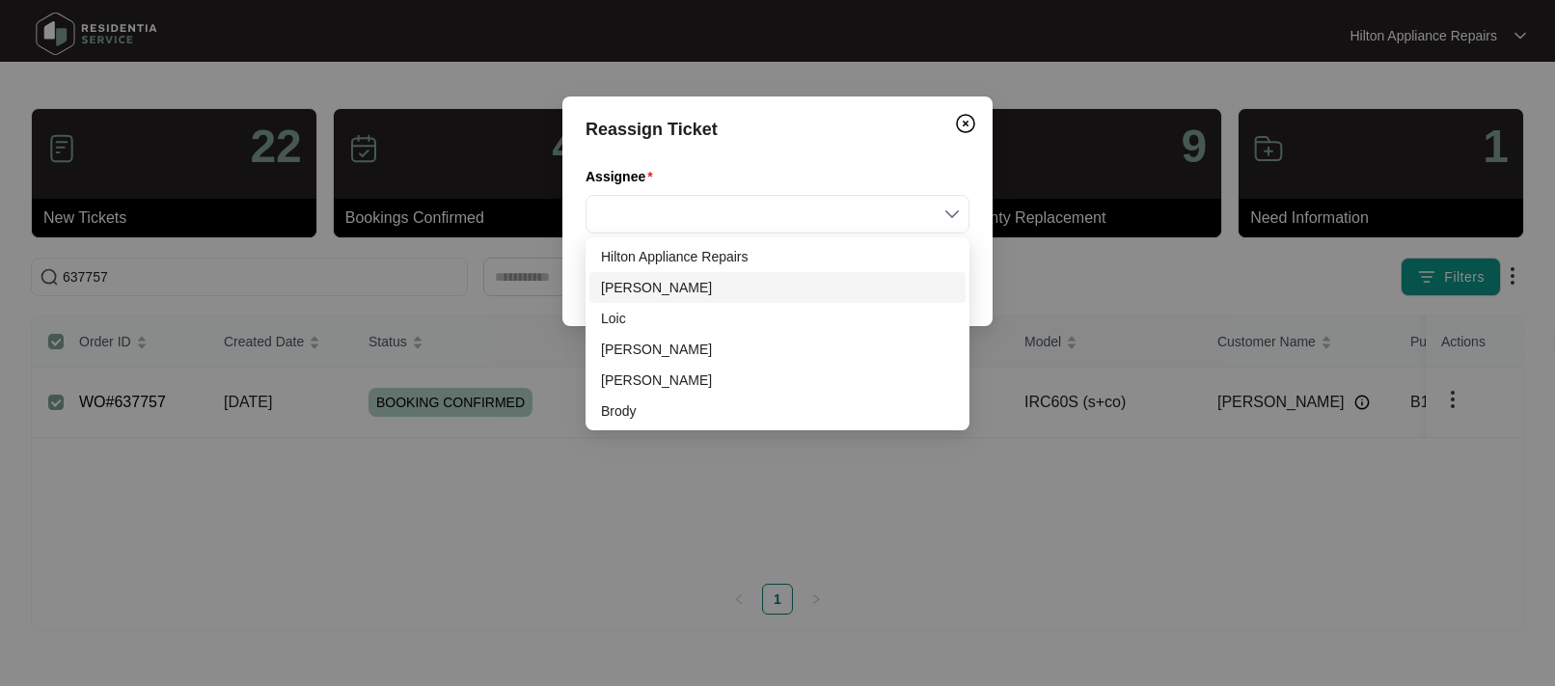
click at [642, 288] on div "[PERSON_NAME]" at bounding box center [777, 287] width 353 height 21
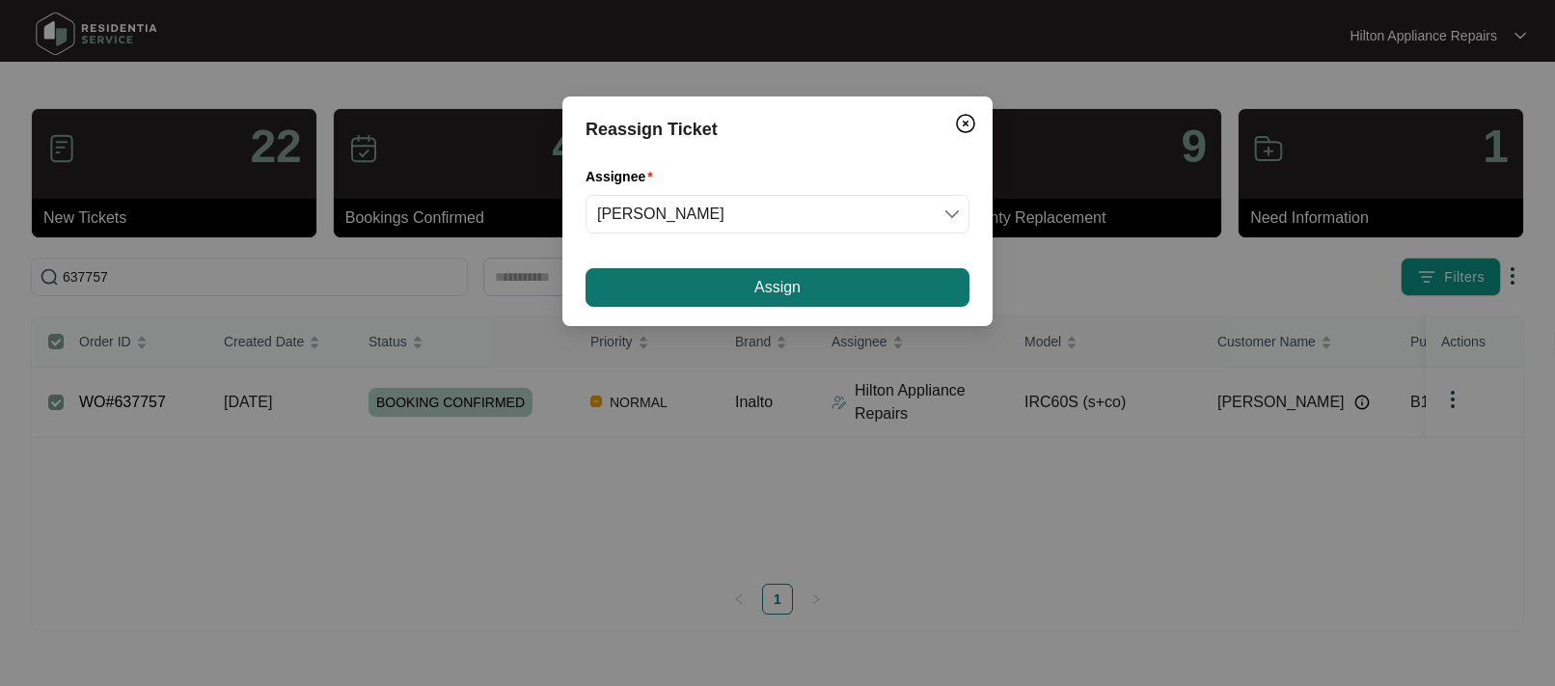
click at [679, 290] on button "Assign" at bounding box center [778, 287] width 384 height 39
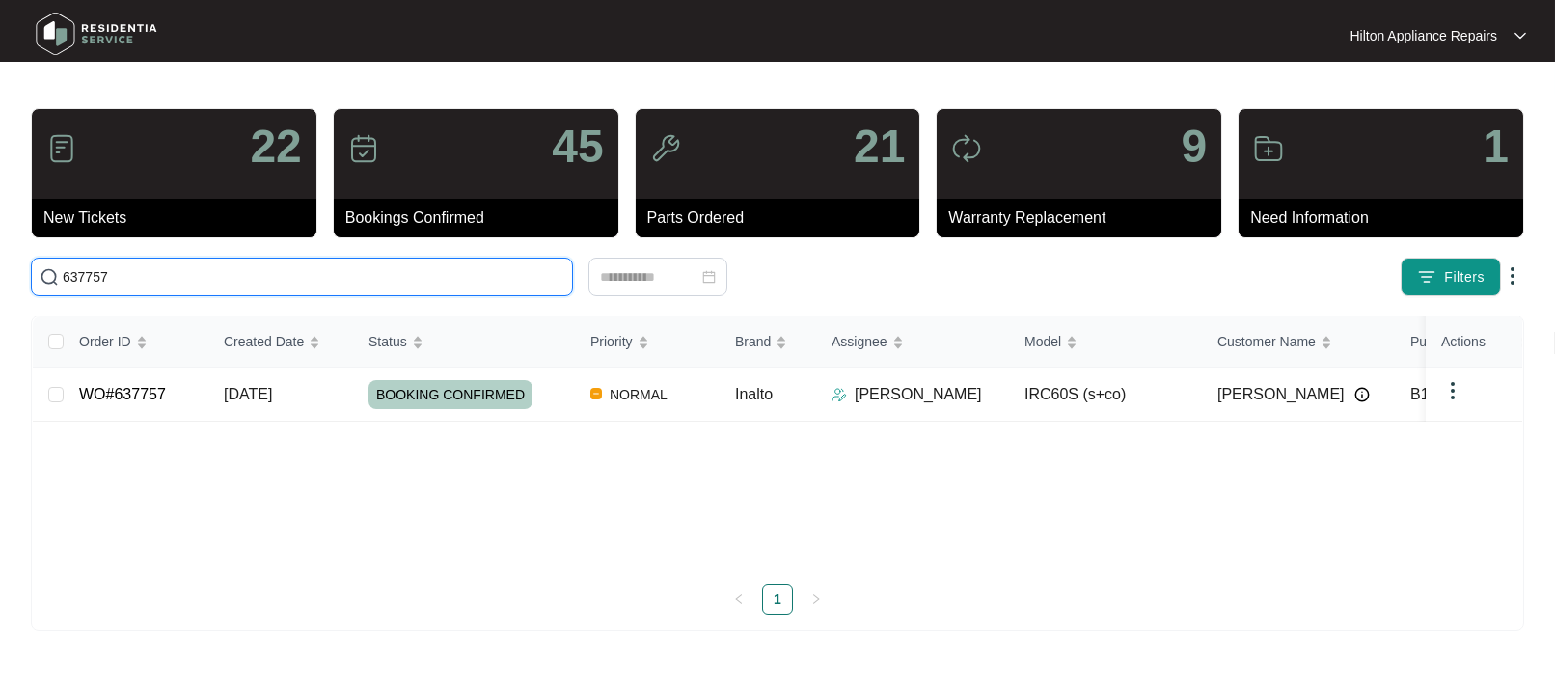
drag, startPoint x: 6, startPoint y: 277, endPoint x: -19, endPoint y: 277, distance: 25.1
click at [0, 277] on html "Hilton Appliance Repairs Hilton App... 22 New Tickets 45 Bookings Confirmed 21 …" at bounding box center [777, 343] width 1555 height 686
paste input "WO#638181"
type input "WO#638181"
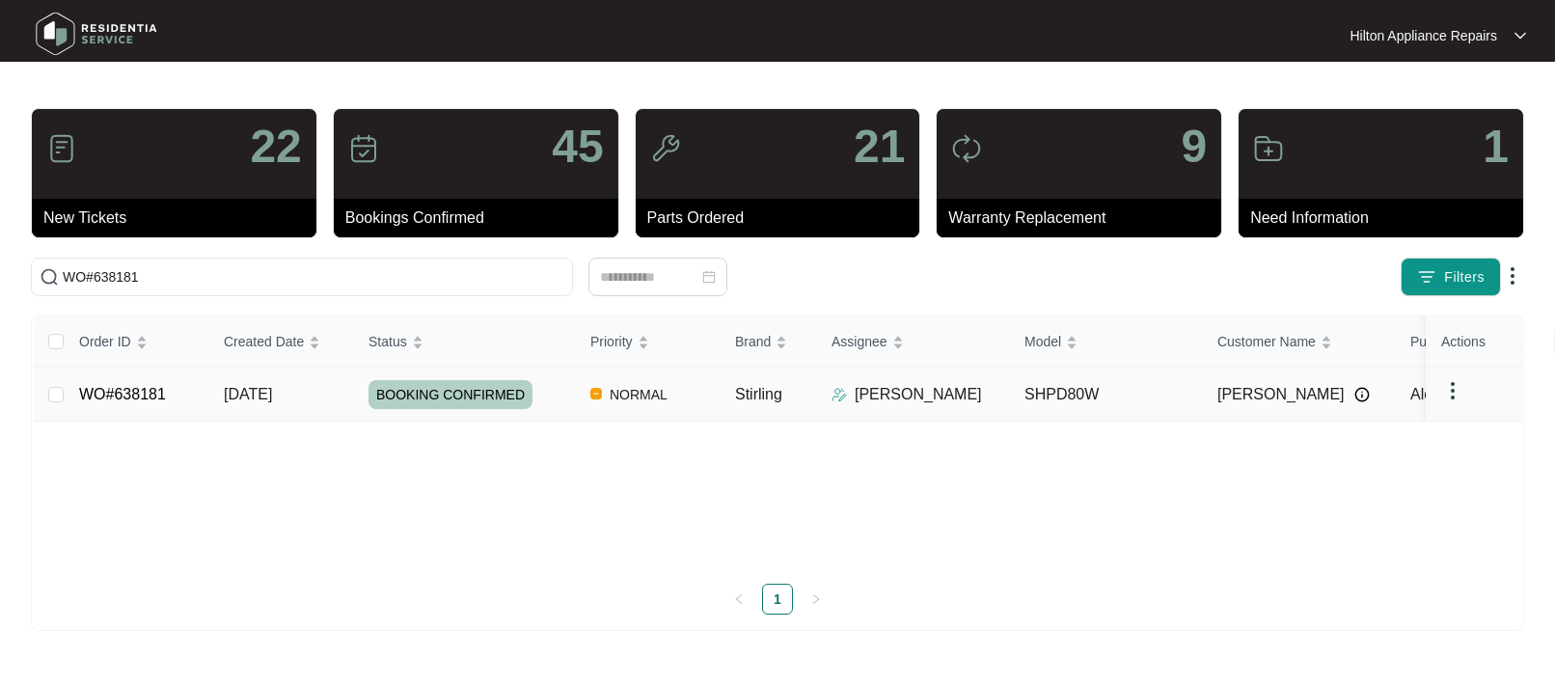
click at [236, 386] on span "[DATE]" at bounding box center [248, 394] width 48 height 16
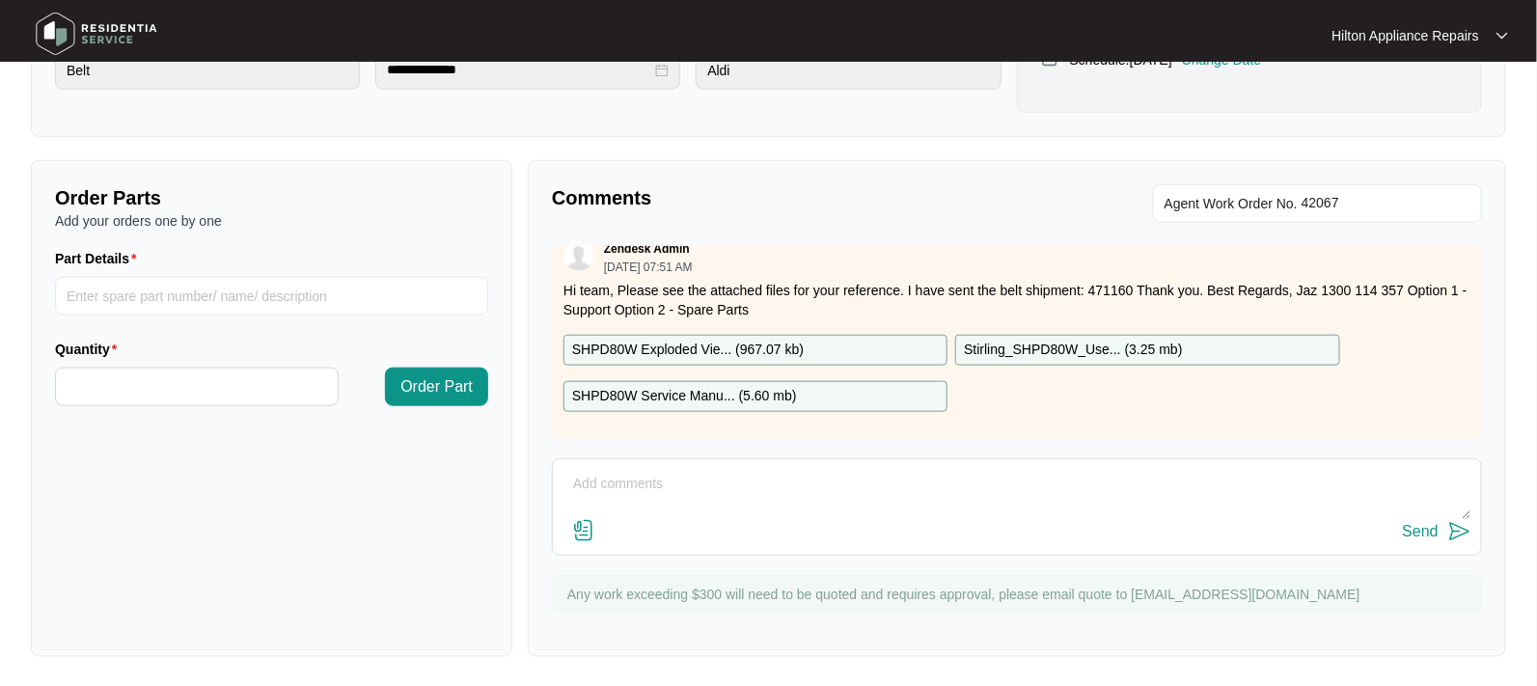
scroll to position [34, 0]
click at [598, 481] on textarea at bounding box center [1016, 494] width 909 height 50
paste textarea "Called [PERSON_NAME] LMTC & texted"
type textarea "Part arrived. Called [PERSON_NAME] LMTC & texted."
click at [1423, 529] on div "Send" at bounding box center [1421, 531] width 36 height 17
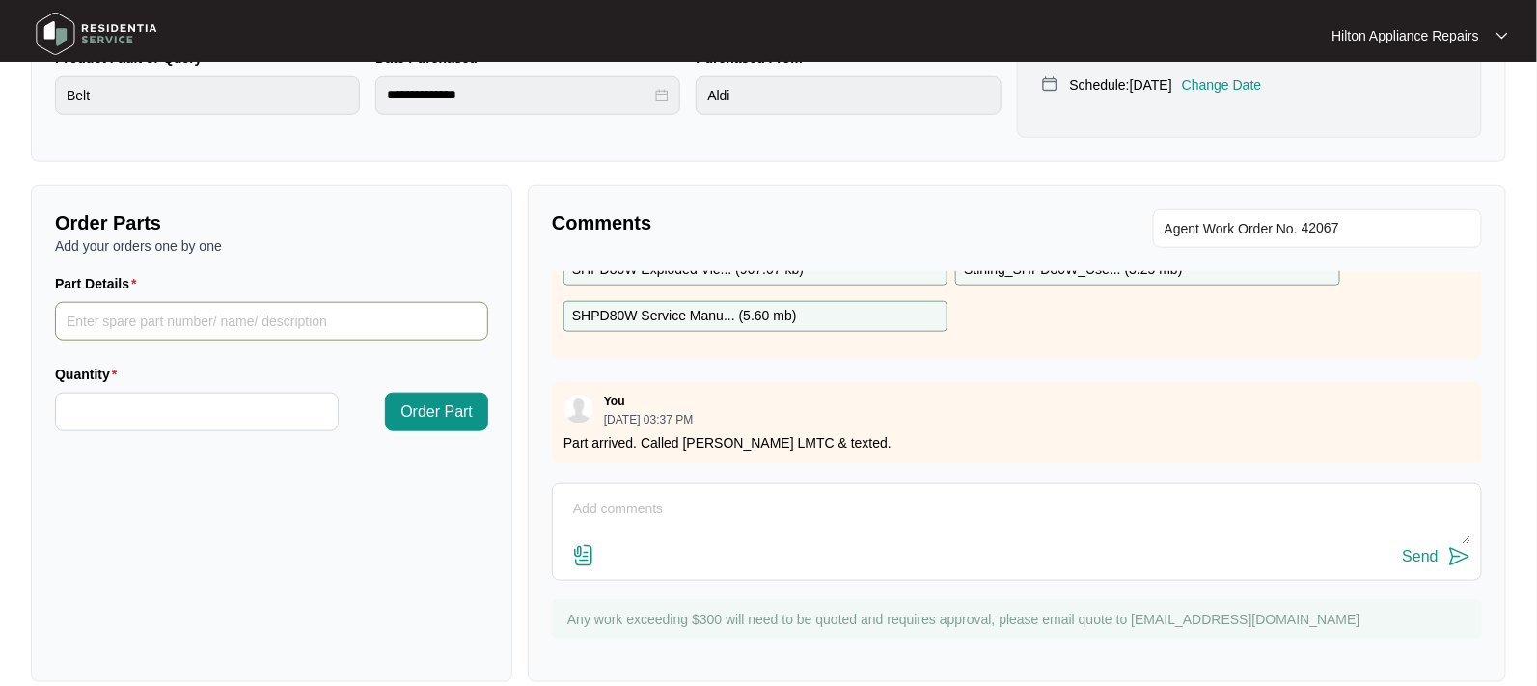
scroll to position [0, 0]
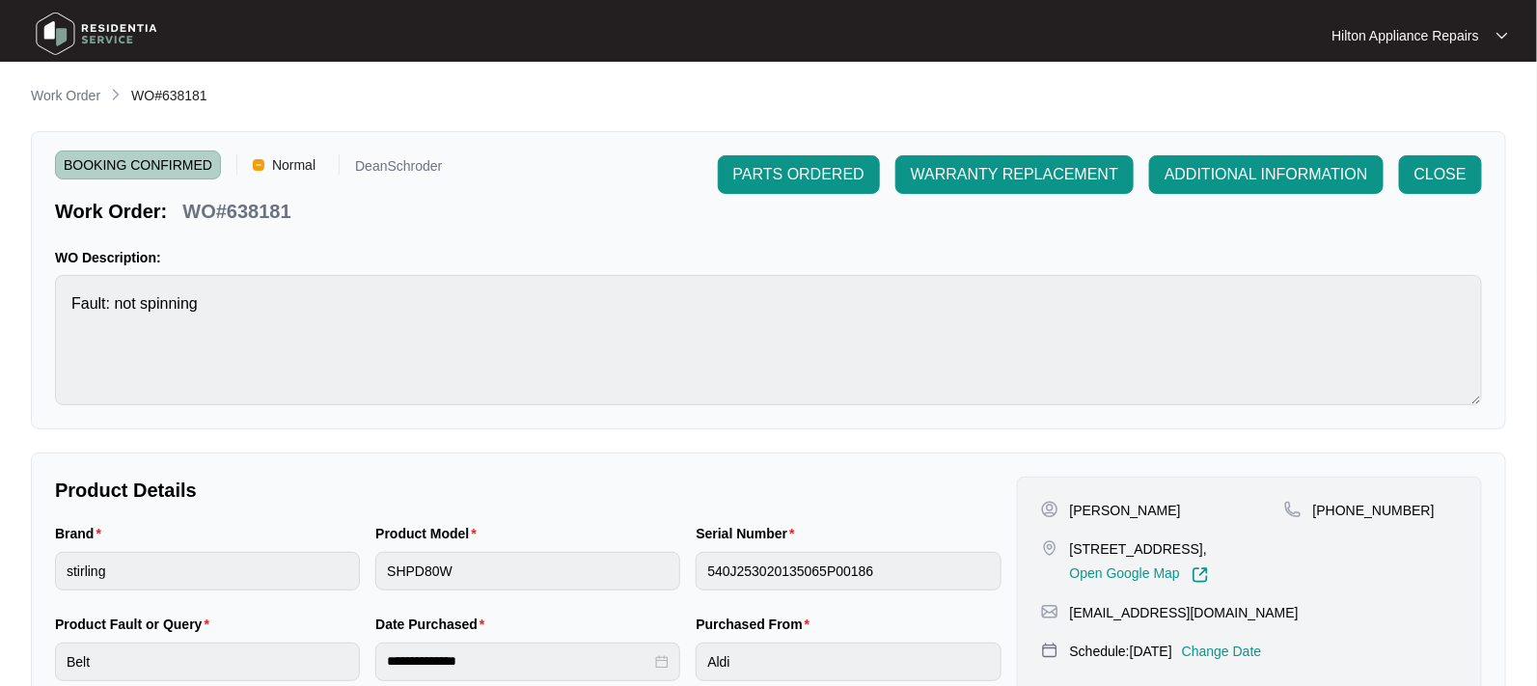
click at [61, 97] on p "Work Order" at bounding box center [65, 95] width 69 height 19
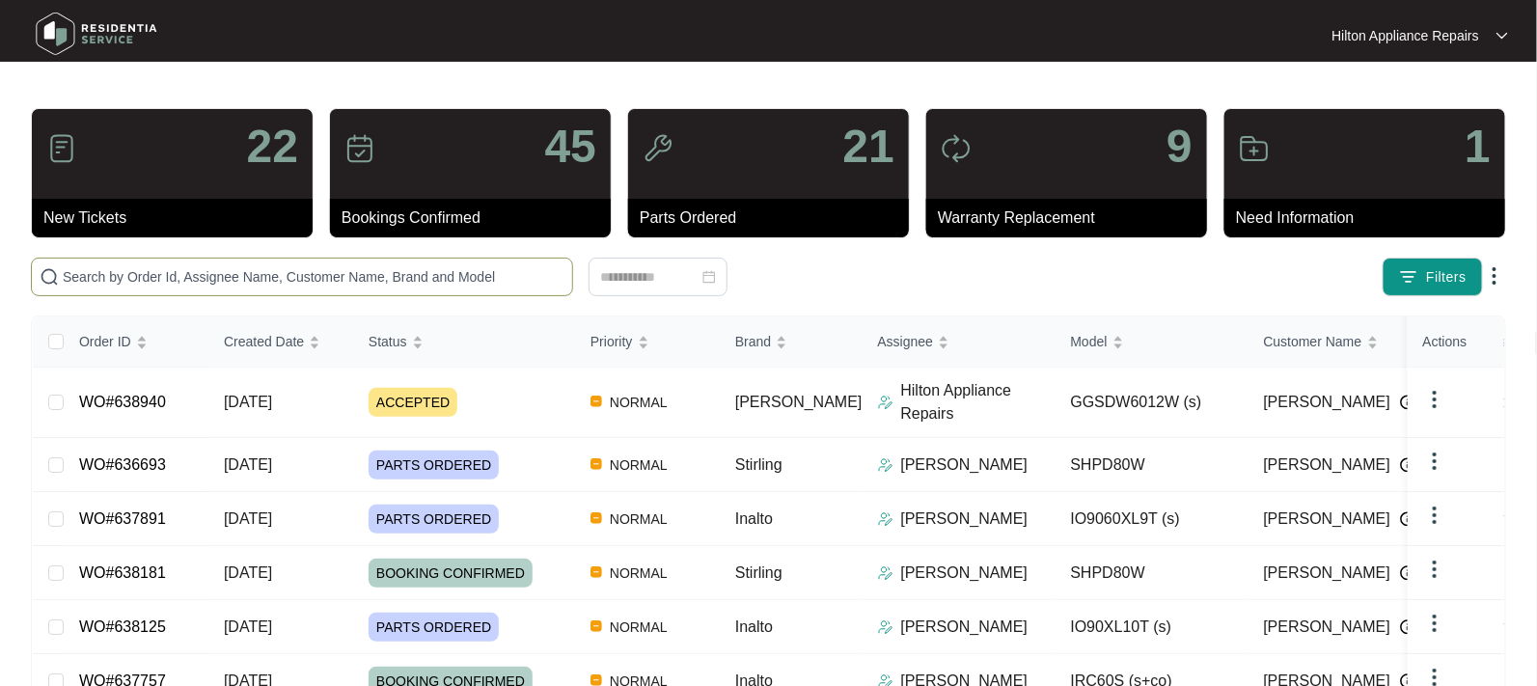
drag, startPoint x: 68, startPoint y: 272, endPoint x: 100, endPoint y: 268, distance: 32.1
click at [70, 272] on input "text" at bounding box center [314, 276] width 502 height 21
paste input "WO#638181"
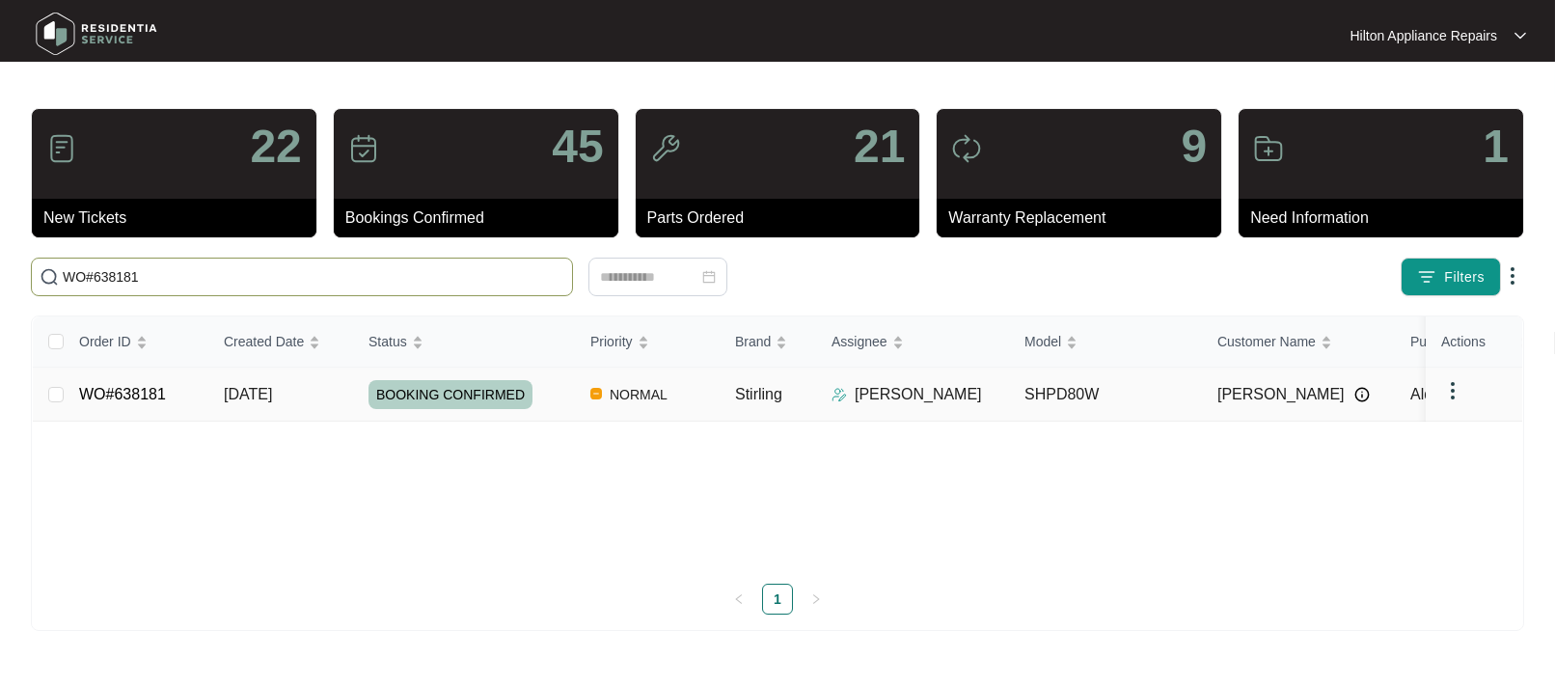
type input "WO#638181"
click at [237, 395] on span "[DATE]" at bounding box center [248, 394] width 48 height 16
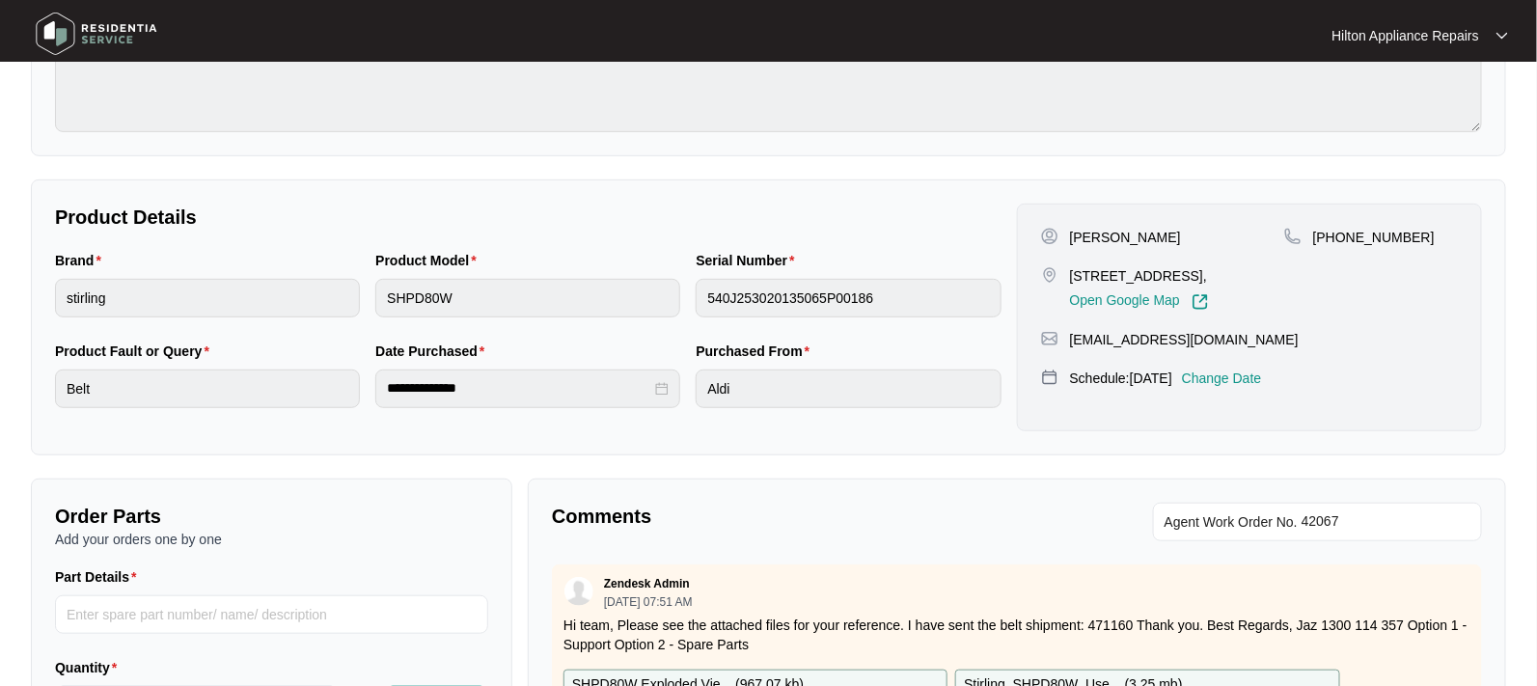
scroll to position [241, 0]
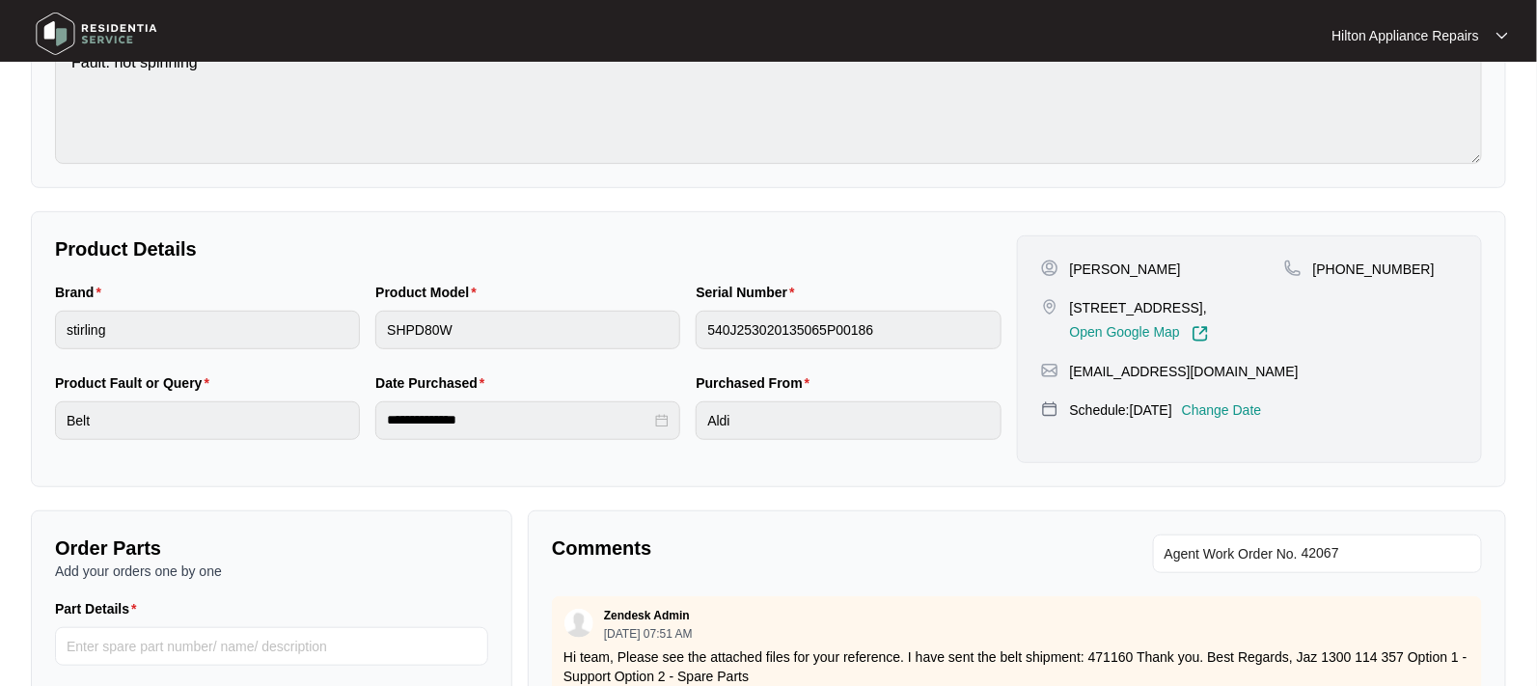
click at [1250, 411] on p "Change Date" at bounding box center [1222, 409] width 80 height 19
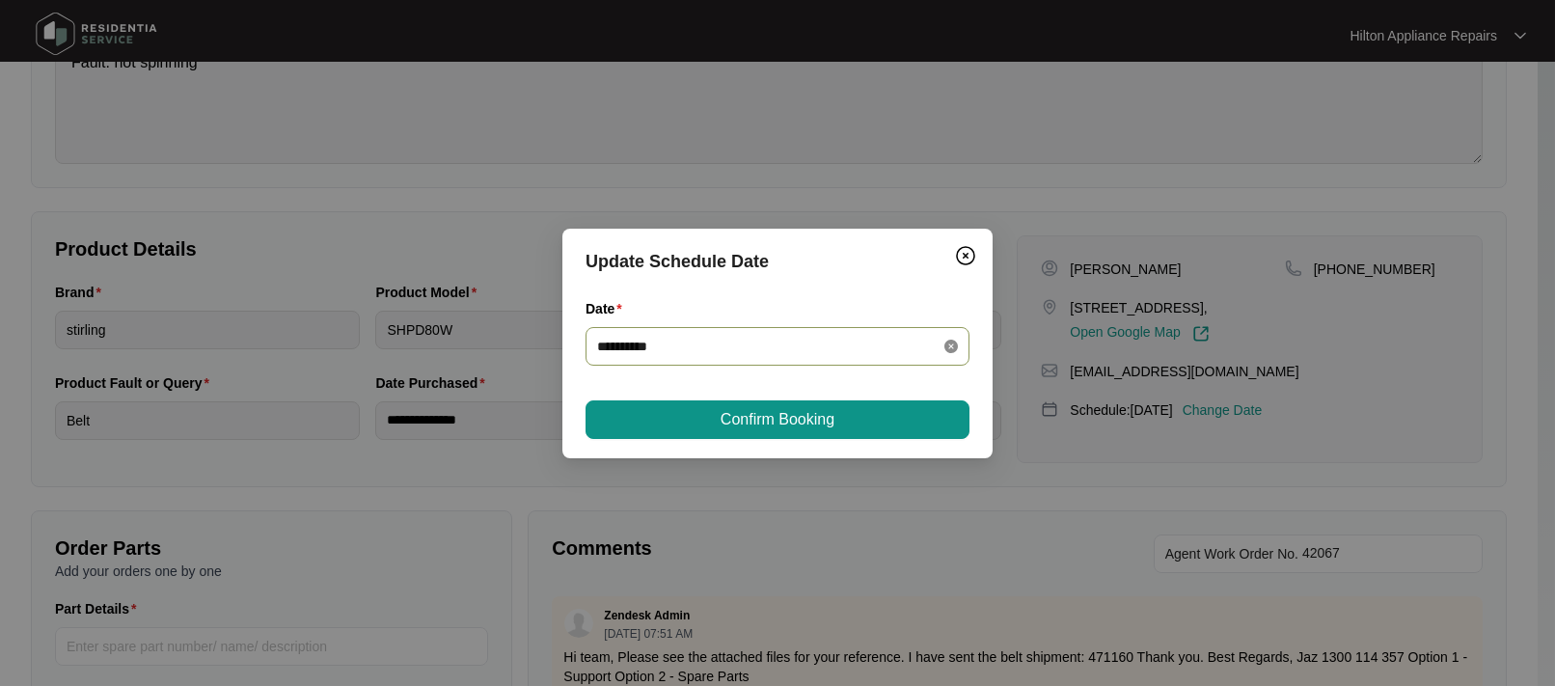
click at [954, 341] on icon "close-circle" at bounding box center [951, 347] width 14 height 14
click at [945, 345] on div at bounding box center [777, 346] width 361 height 21
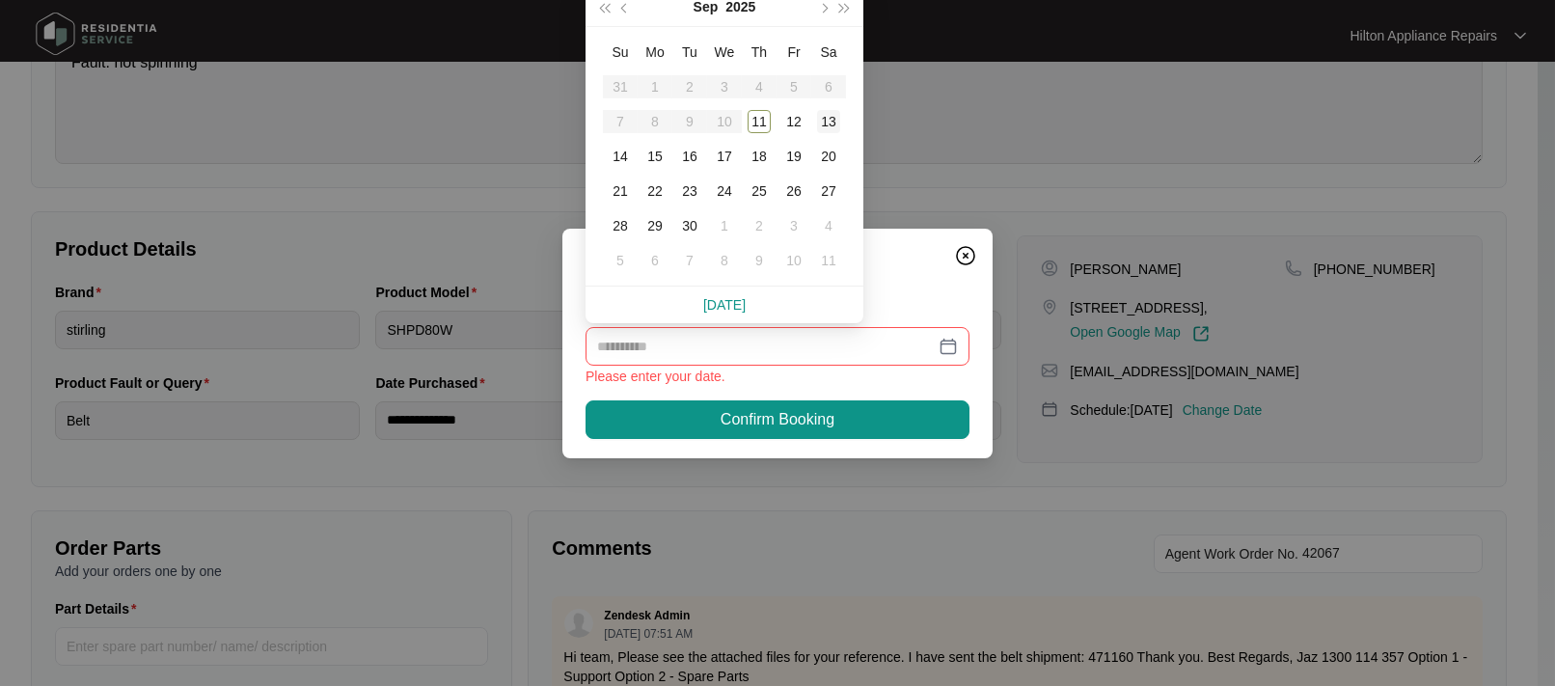
click at [823, 120] on div "13" at bounding box center [828, 121] width 23 height 23
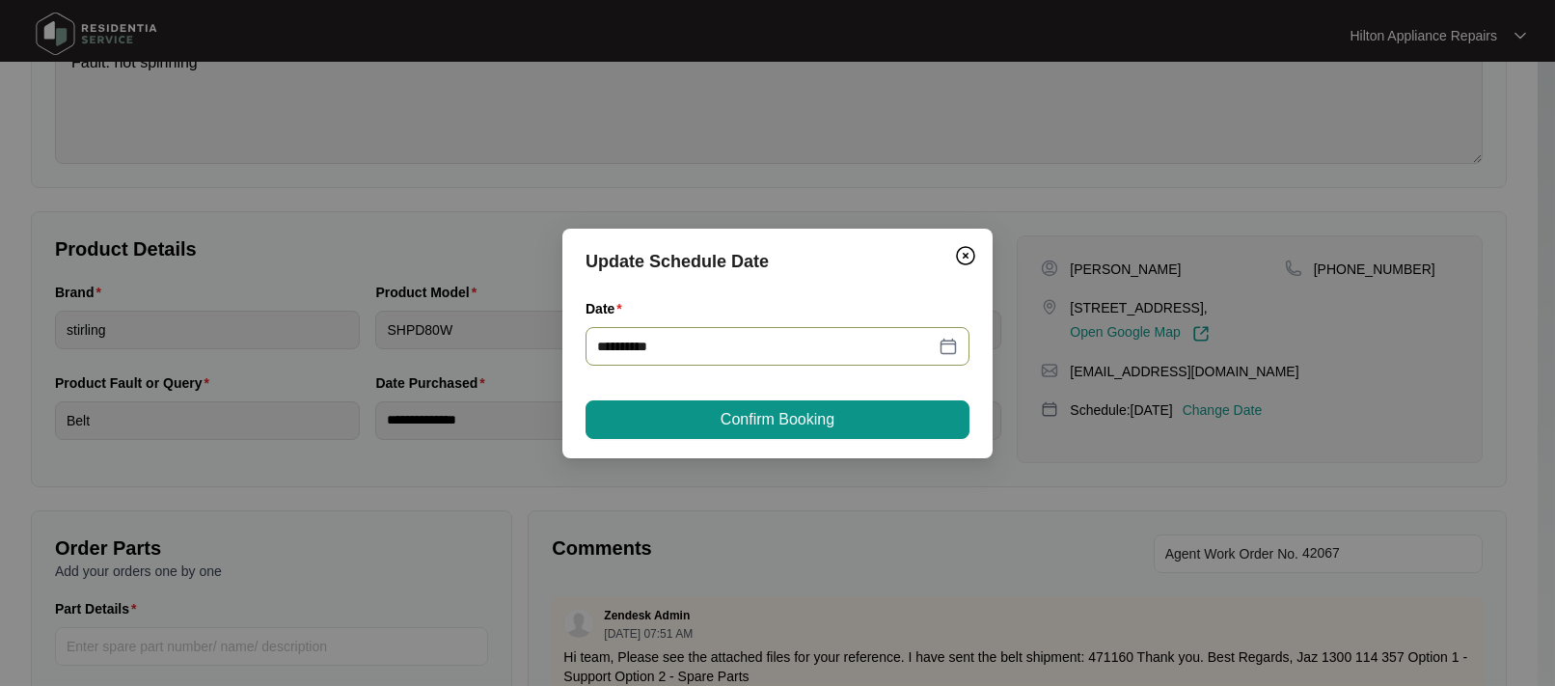
type input "**********"
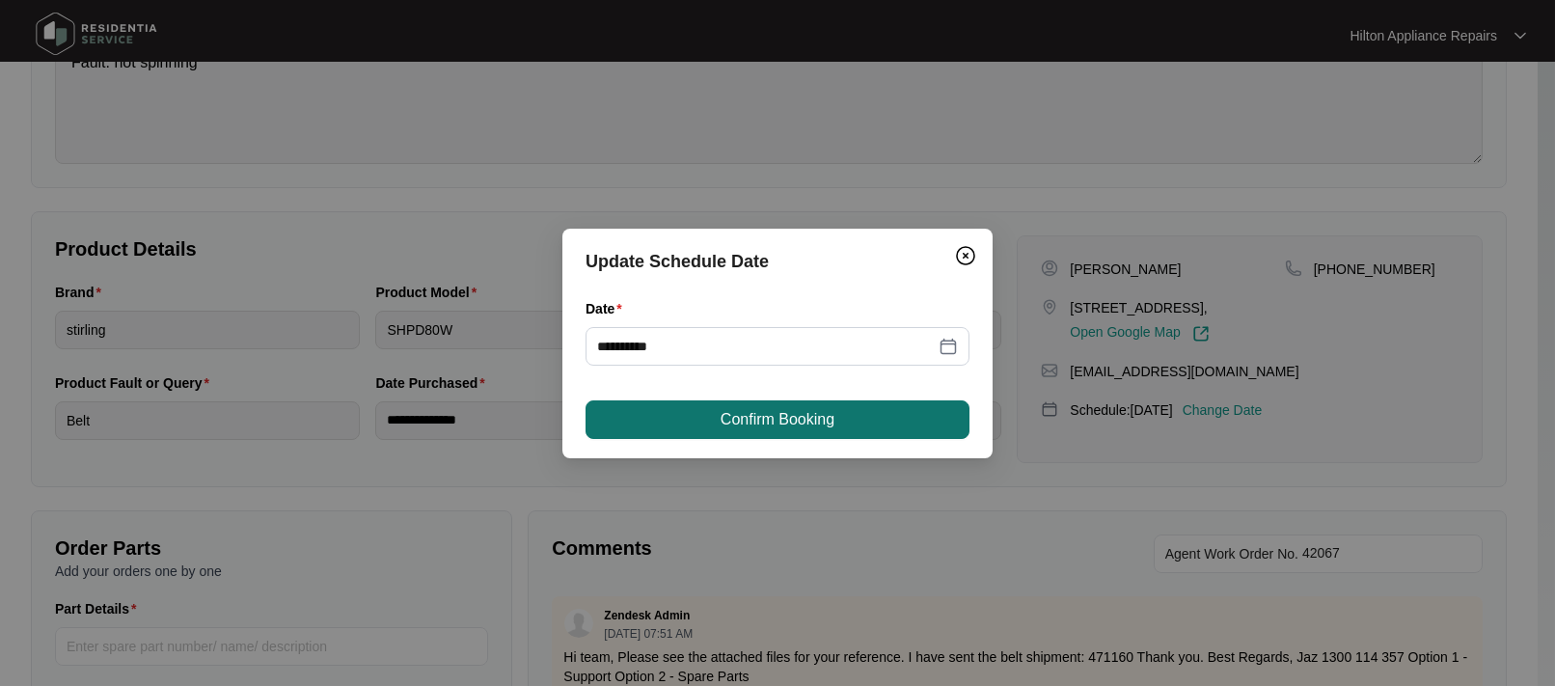
click at [734, 416] on span "Confirm Booking" at bounding box center [778, 419] width 114 height 23
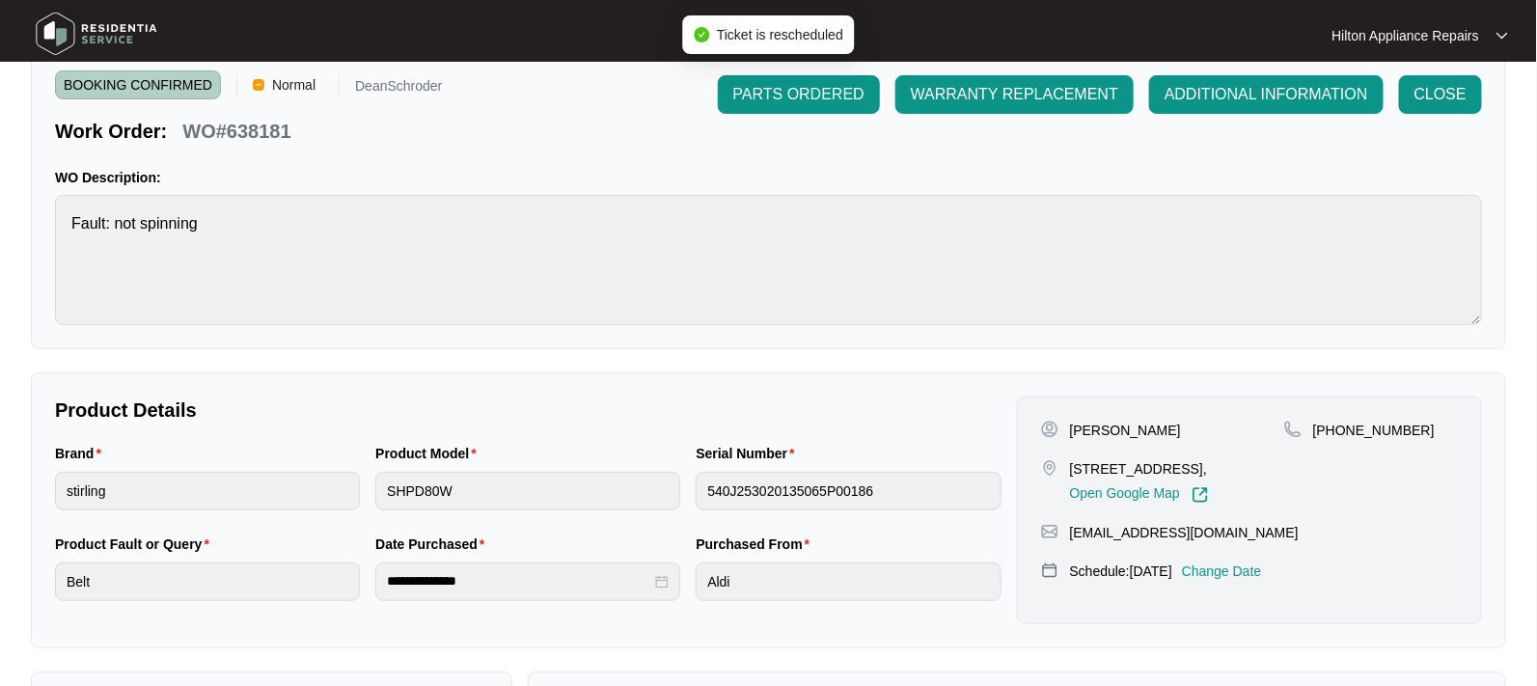
scroll to position [0, 0]
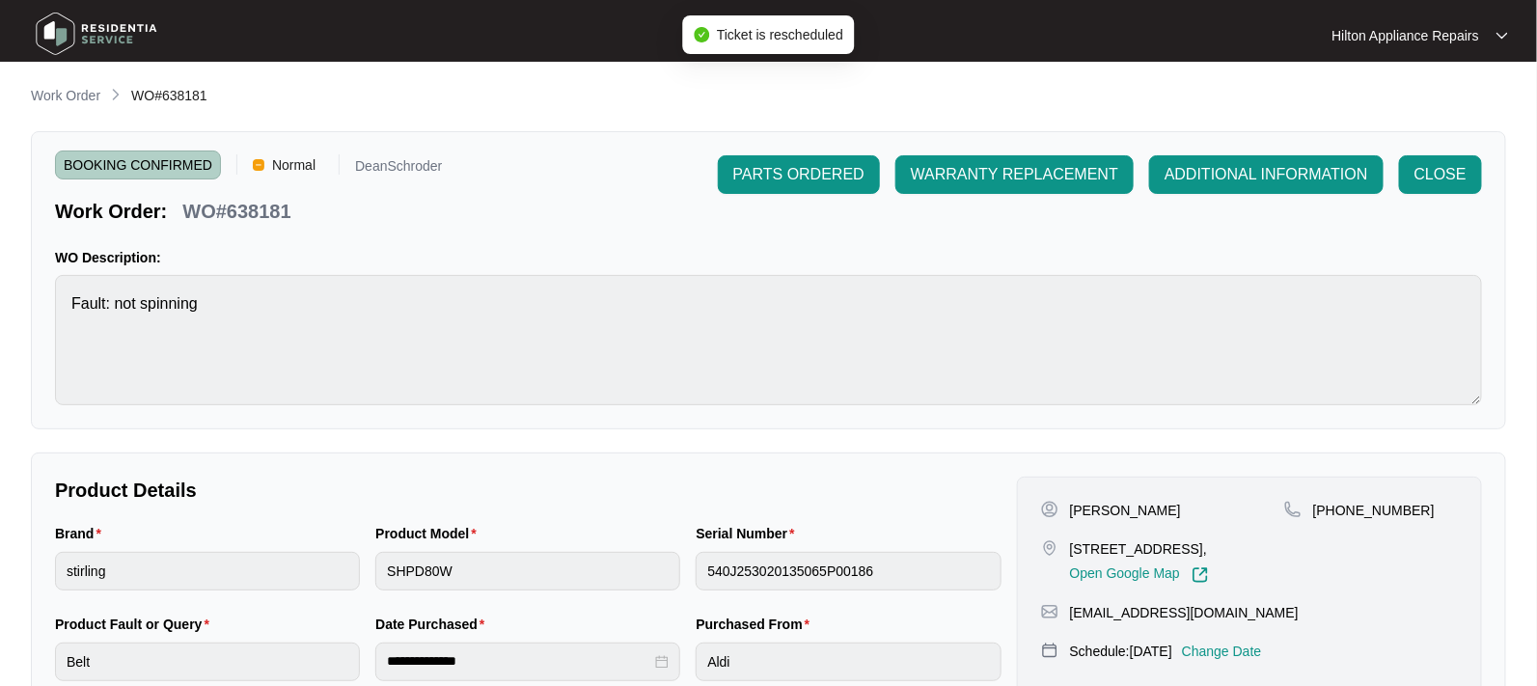
drag, startPoint x: 52, startPoint y: 89, endPoint x: 65, endPoint y: 93, distance: 13.1
click at [52, 89] on p "Work Order" at bounding box center [65, 95] width 69 height 19
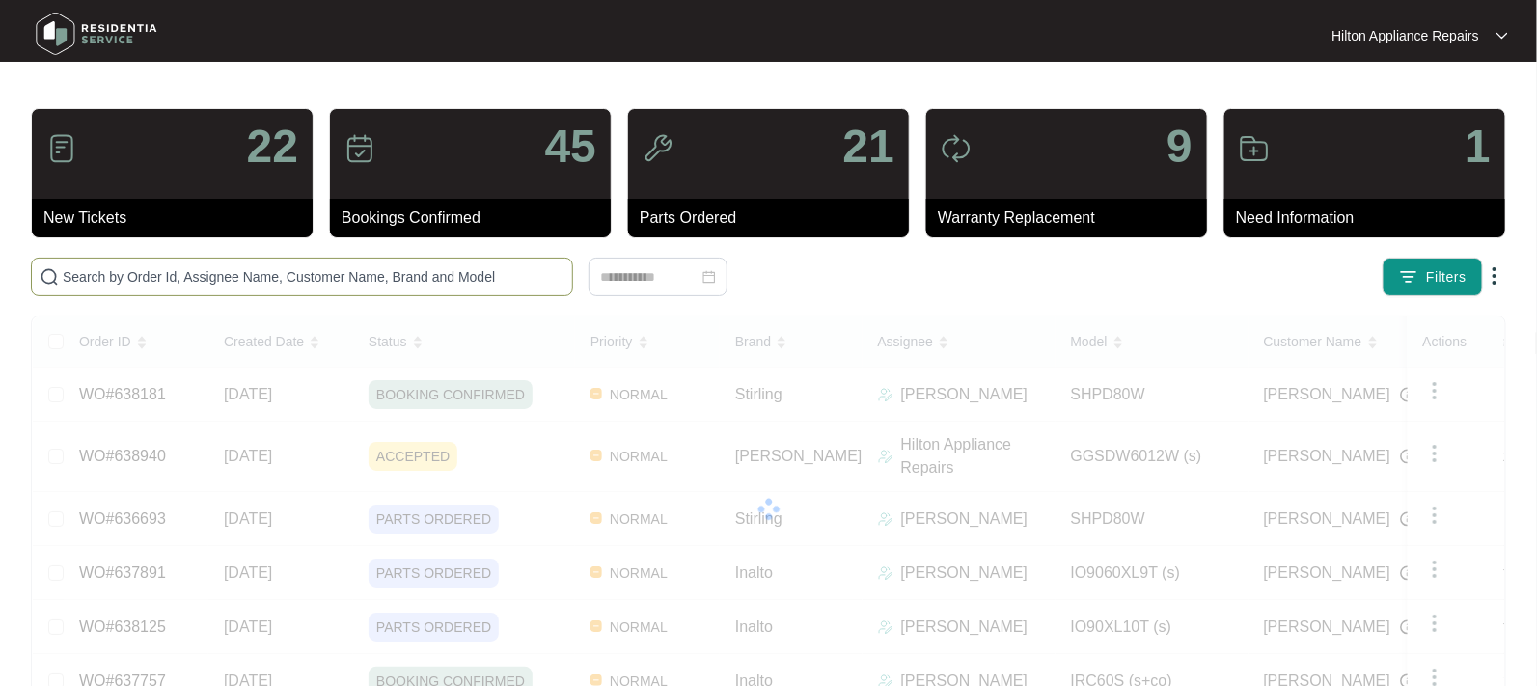
click at [116, 260] on span at bounding box center [302, 277] width 542 height 39
paste input "WO#636392"
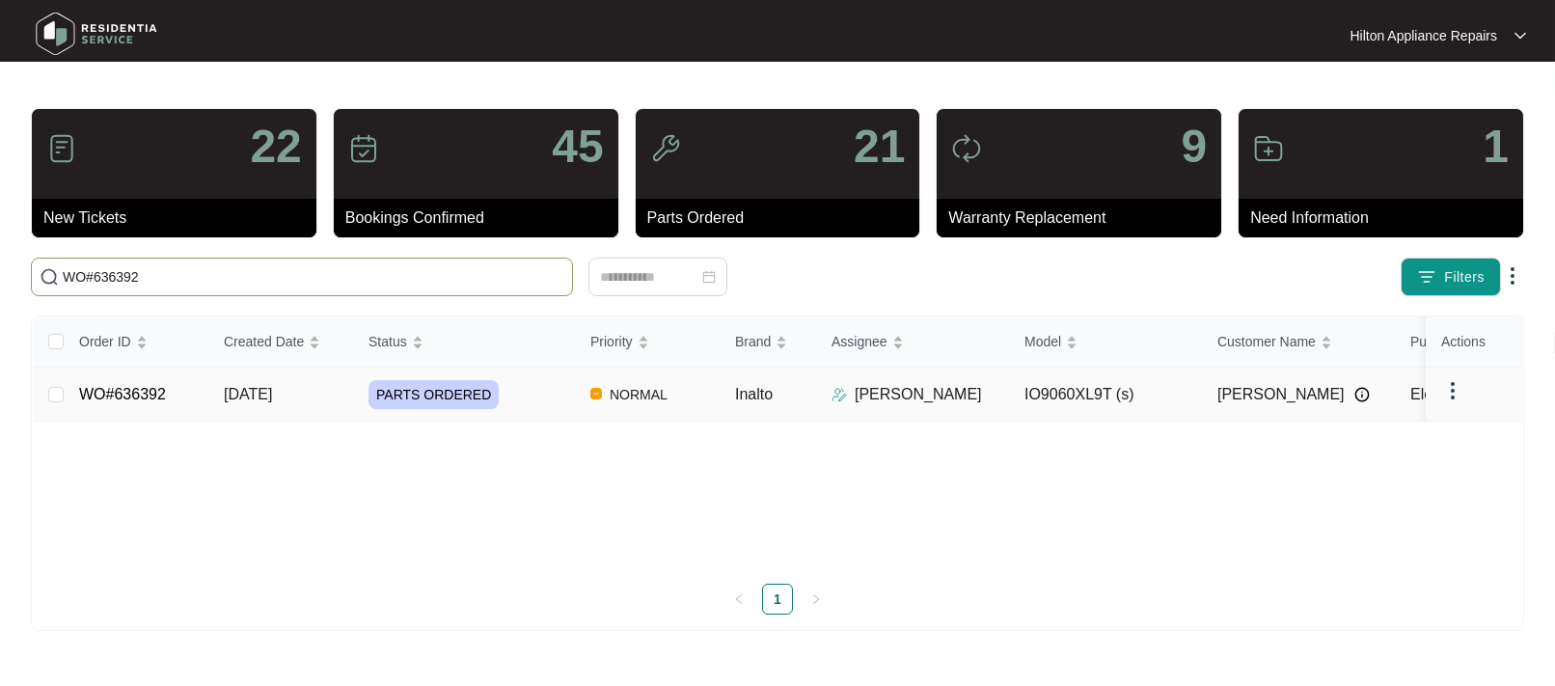
type input "WO#636392"
click at [244, 395] on span "[DATE]" at bounding box center [248, 394] width 48 height 16
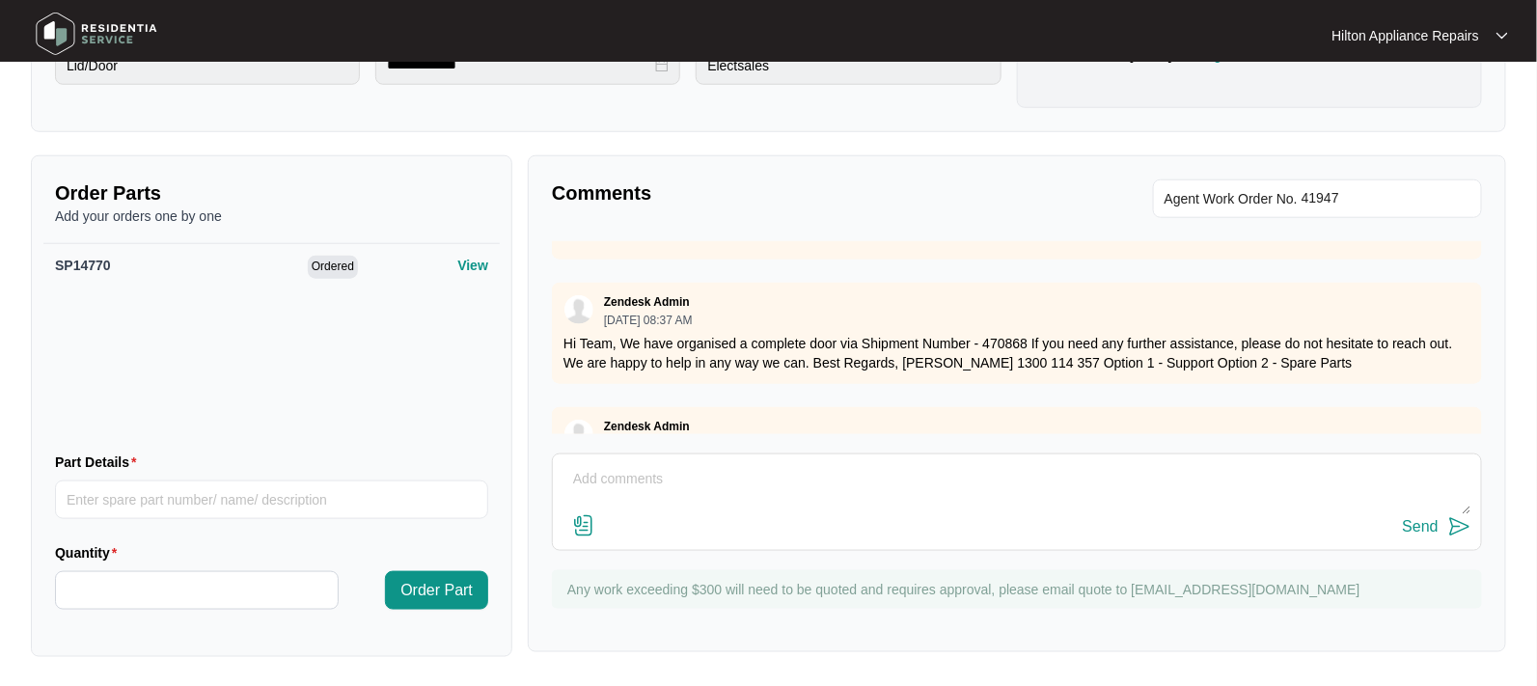
scroll to position [403, 0]
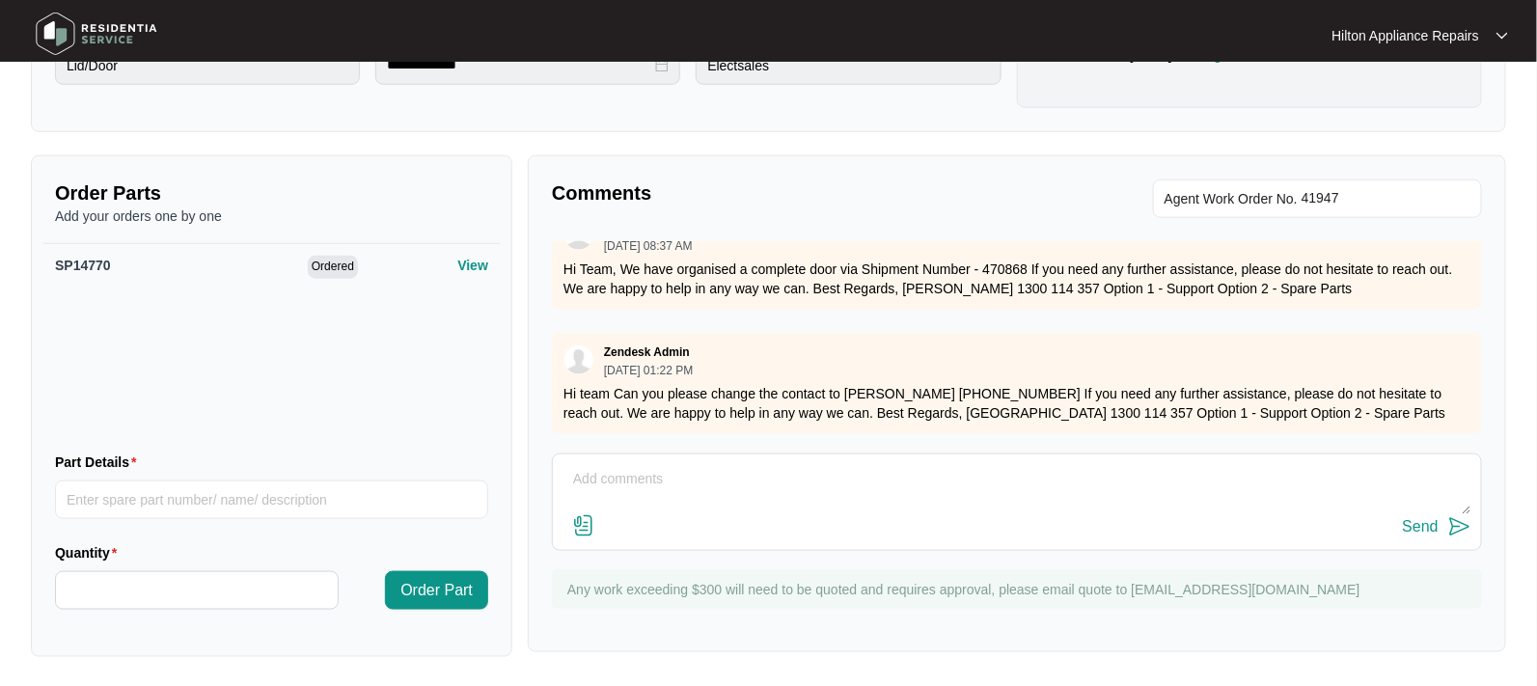
drag, startPoint x: 595, startPoint y: 479, endPoint x: 606, endPoint y: 479, distance: 10.6
click at [597, 478] on textarea at bounding box center [1016, 489] width 909 height 50
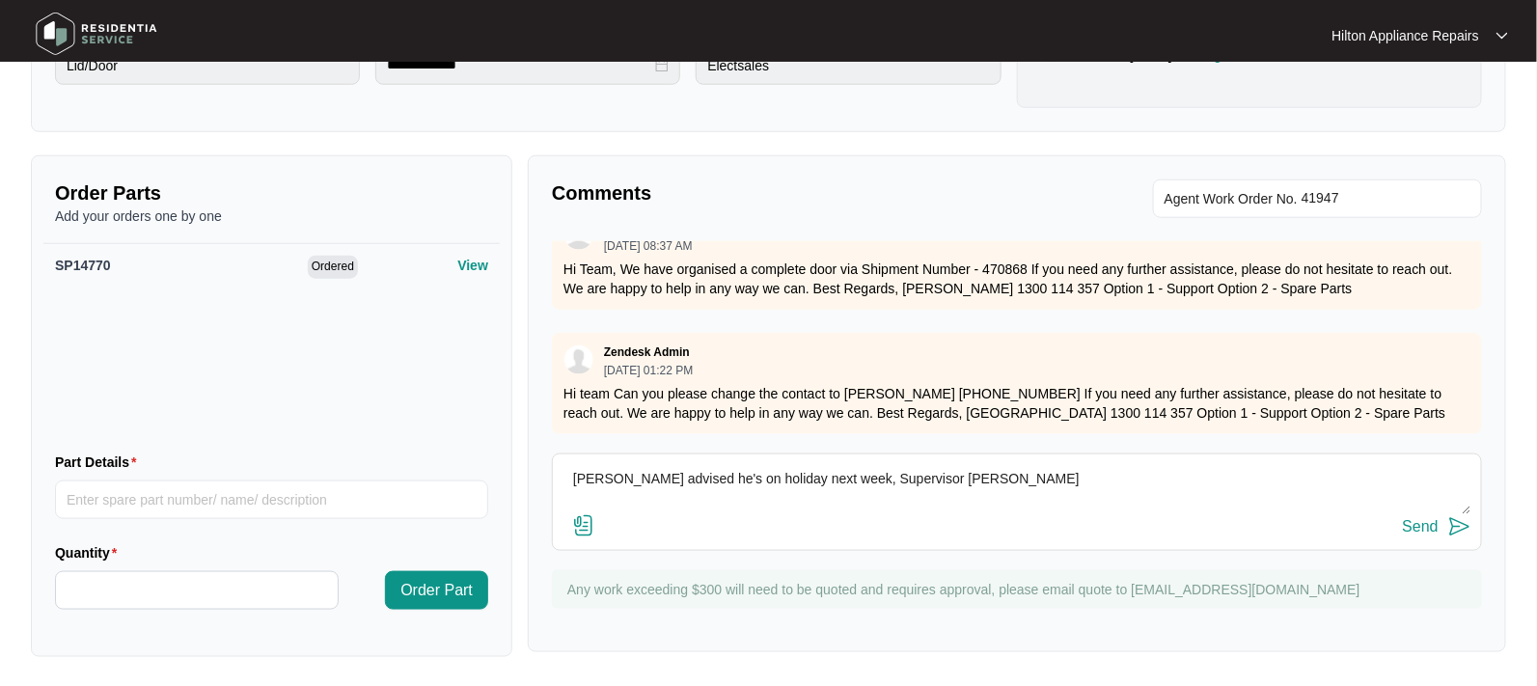
click at [1001, 469] on textarea "[PERSON_NAME] advised he's on holiday next week, Supervisor [PERSON_NAME]" at bounding box center [1016, 489] width 909 height 50
paste textarea "0437 720 038"
type textarea "[PERSON_NAME] advised he's on holiday next week, Supervisor [PERSON_NAME] 0437 …"
click at [1411, 522] on div "Send" at bounding box center [1421, 526] width 36 height 17
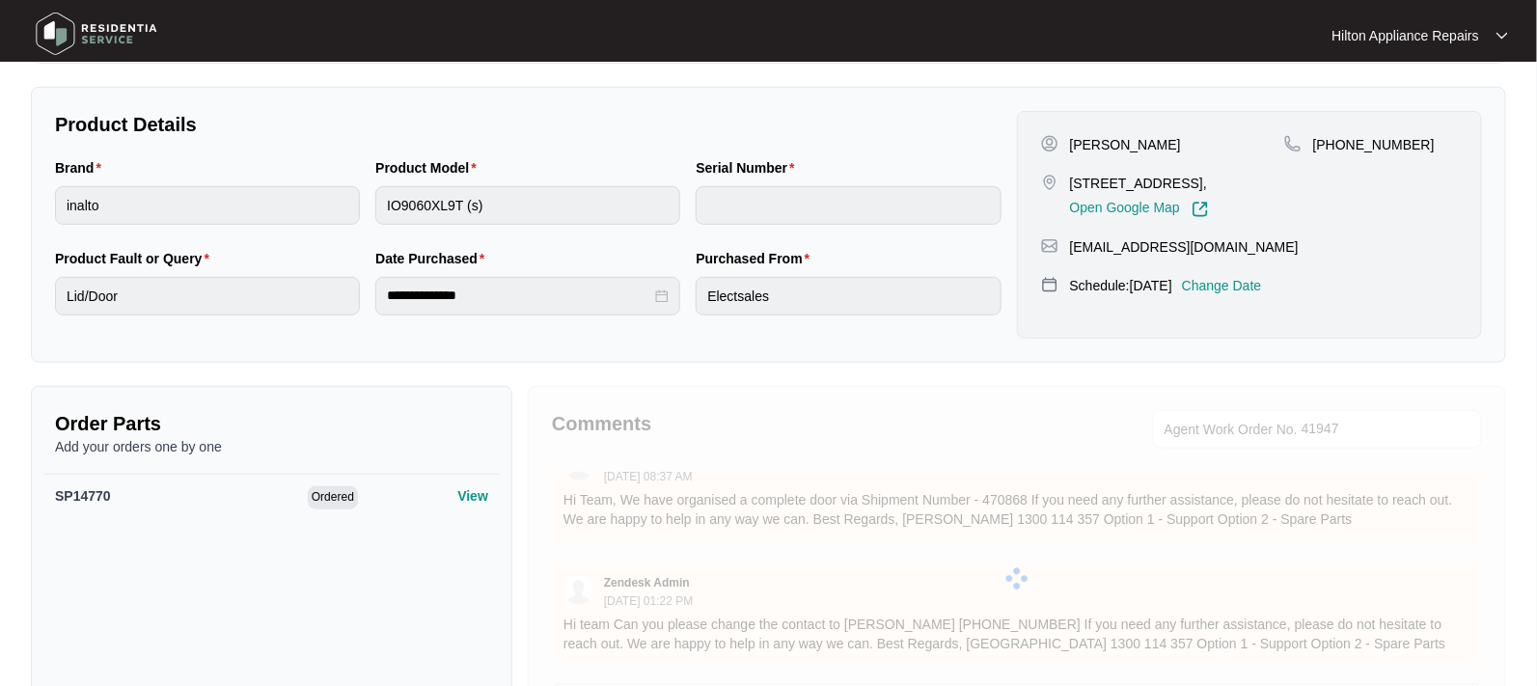
scroll to position [355, 0]
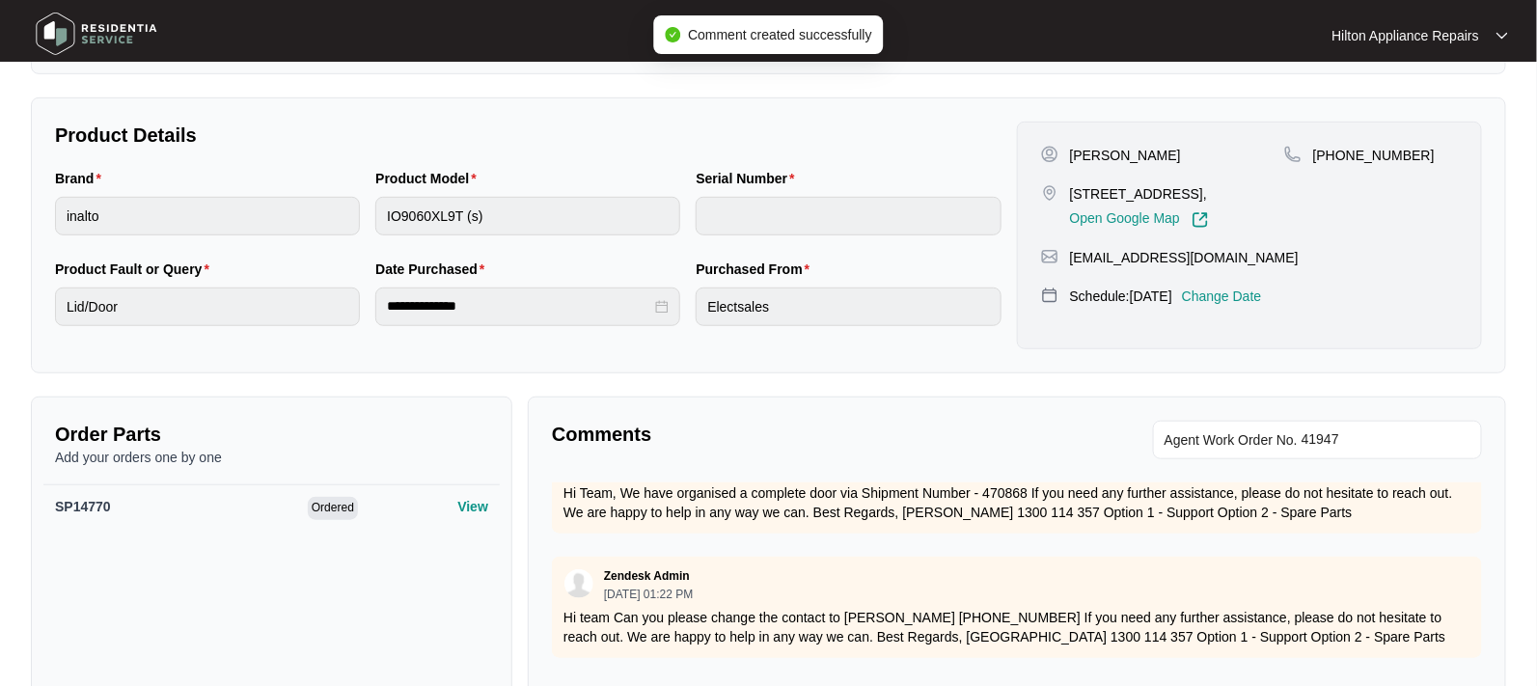
click at [1258, 306] on p "Change Date" at bounding box center [1222, 295] width 80 height 19
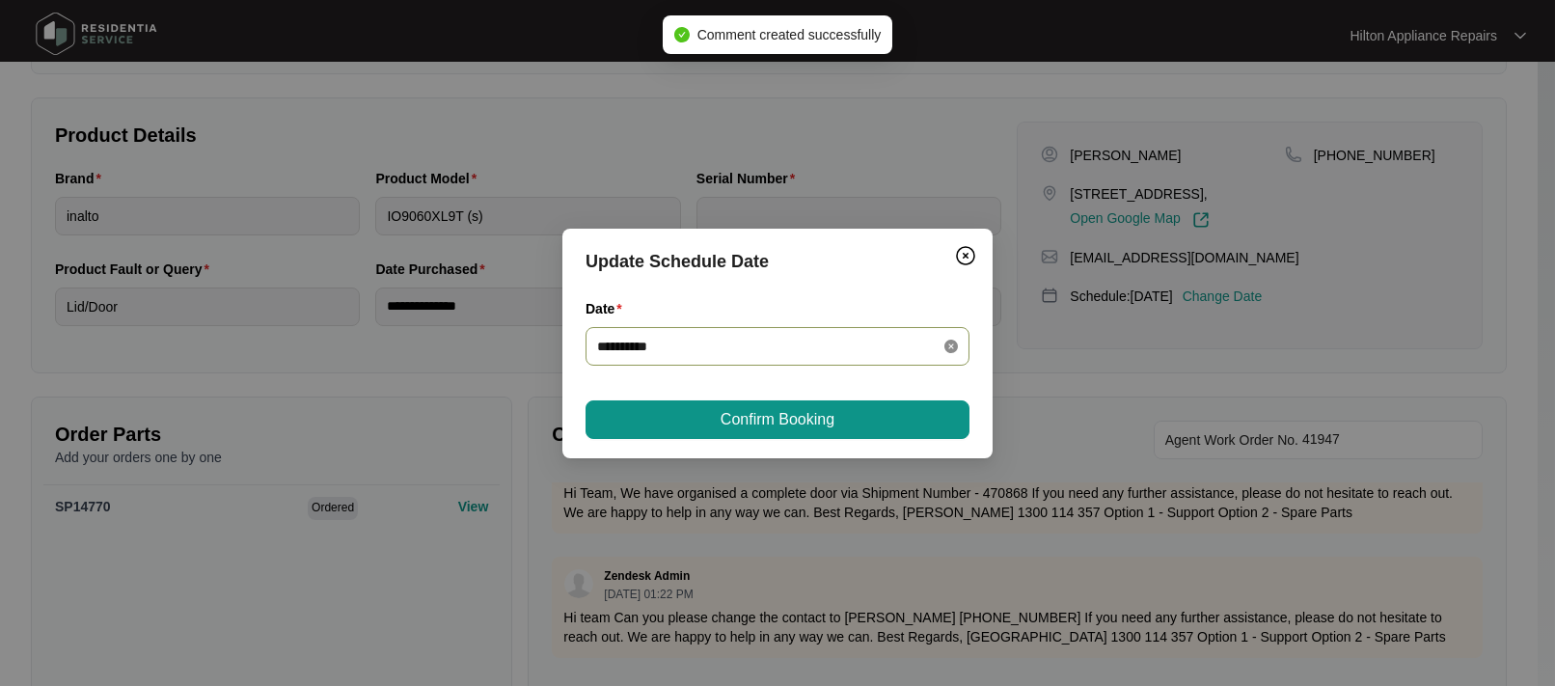
click at [951, 345] on icon "close-circle" at bounding box center [951, 347] width 14 height 14
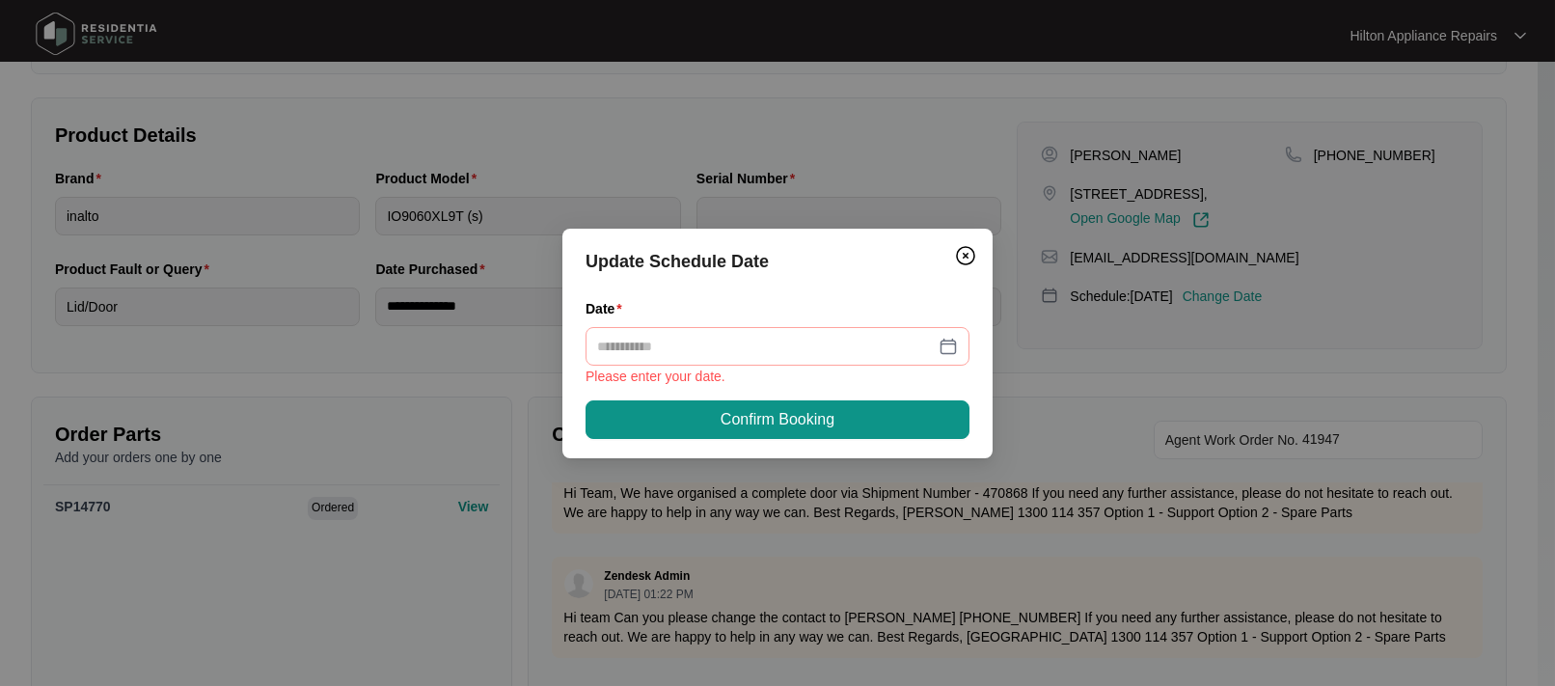
click at [951, 345] on div at bounding box center [777, 346] width 361 height 21
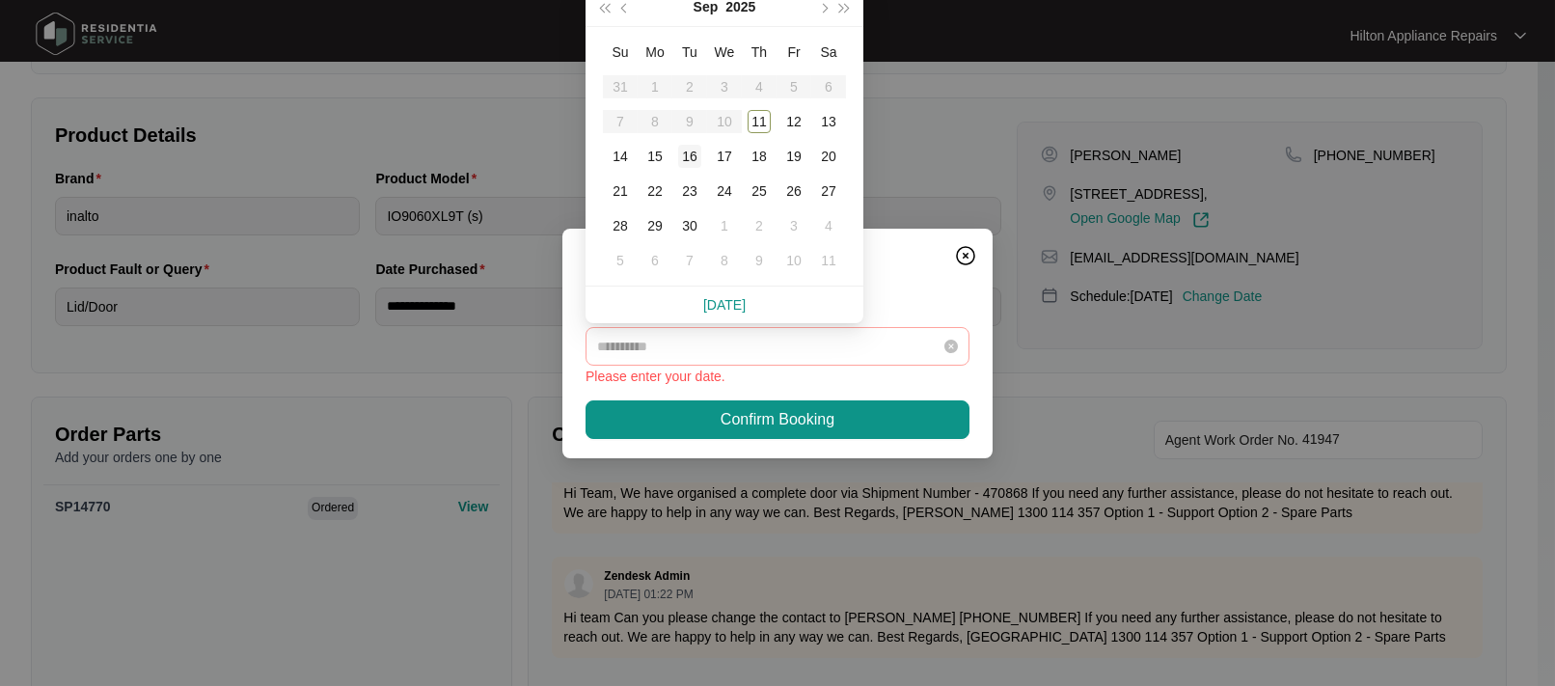
click at [690, 154] on div "16" at bounding box center [689, 156] width 23 height 23
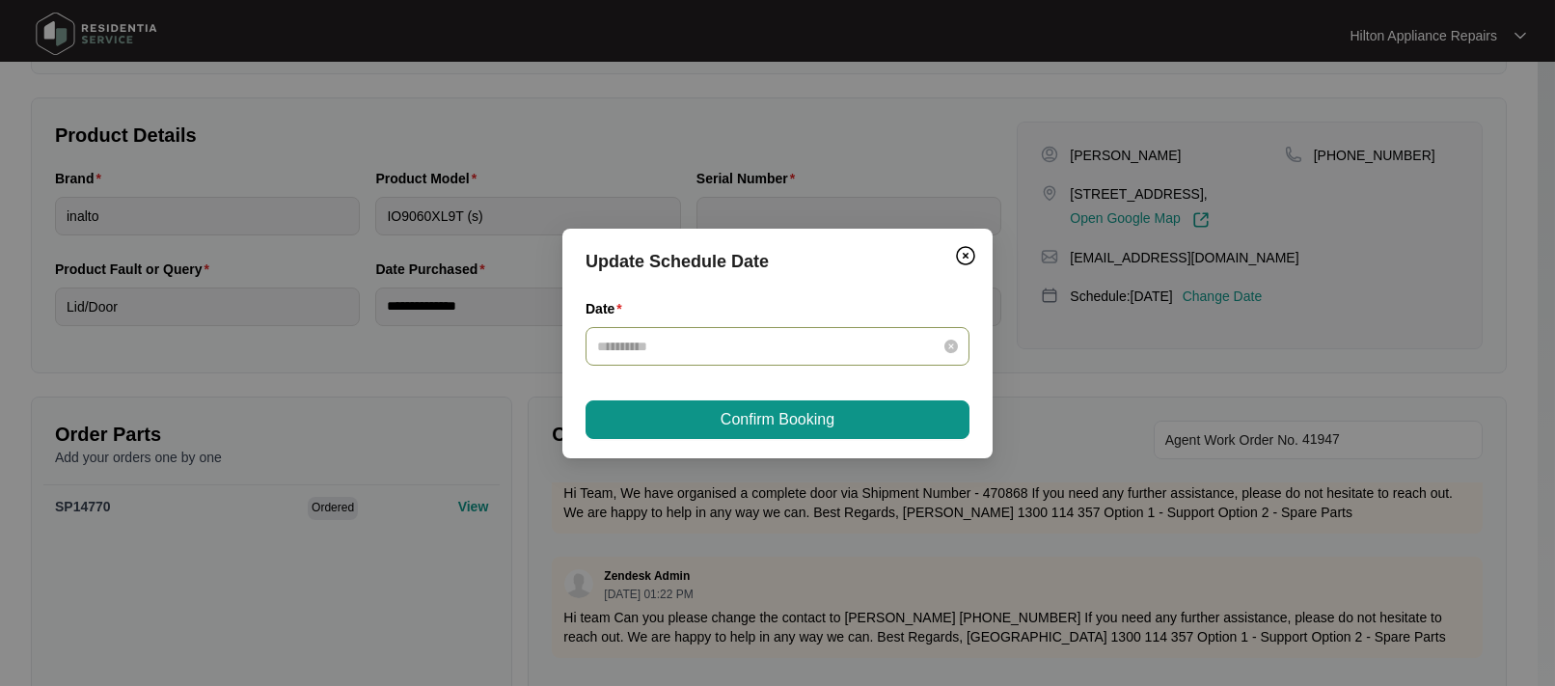
type input "**********"
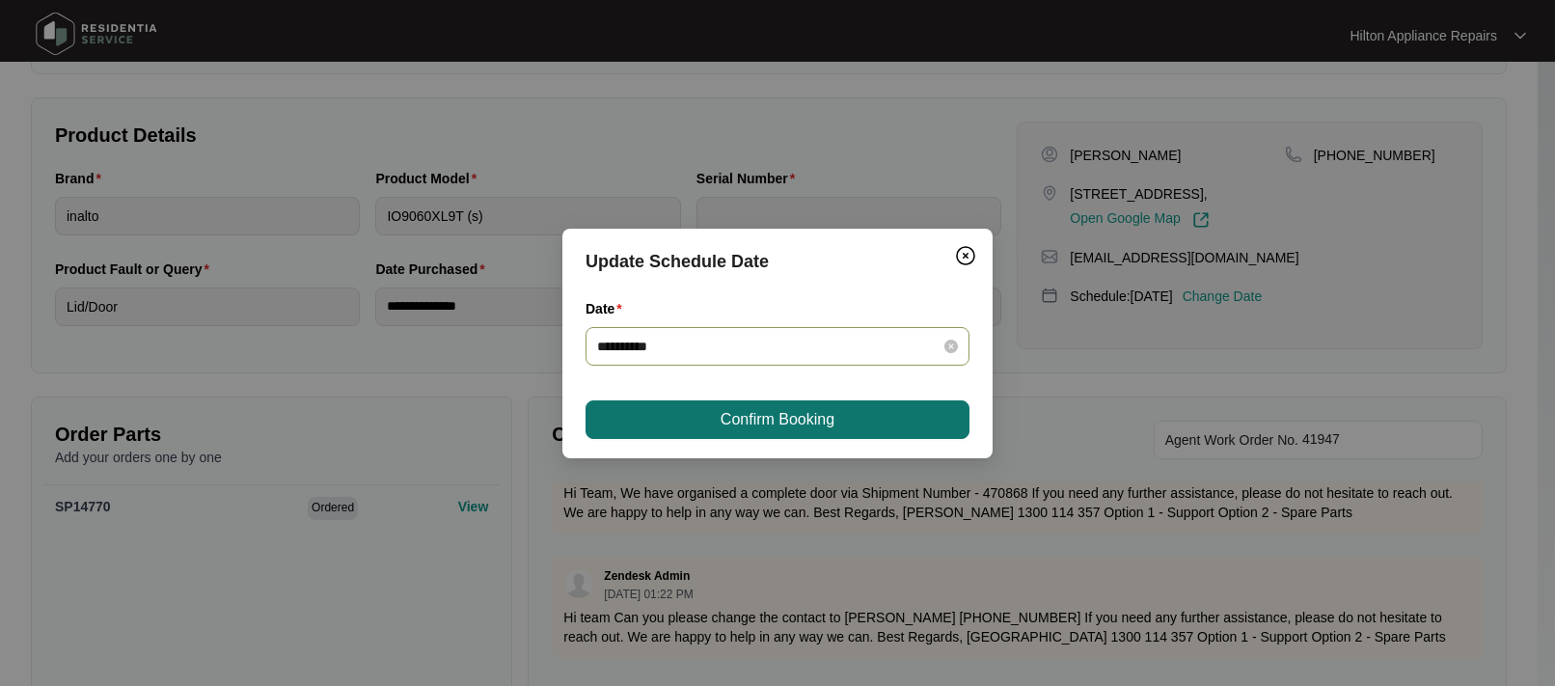
click at [748, 414] on span "Confirm Booking" at bounding box center [778, 419] width 114 height 23
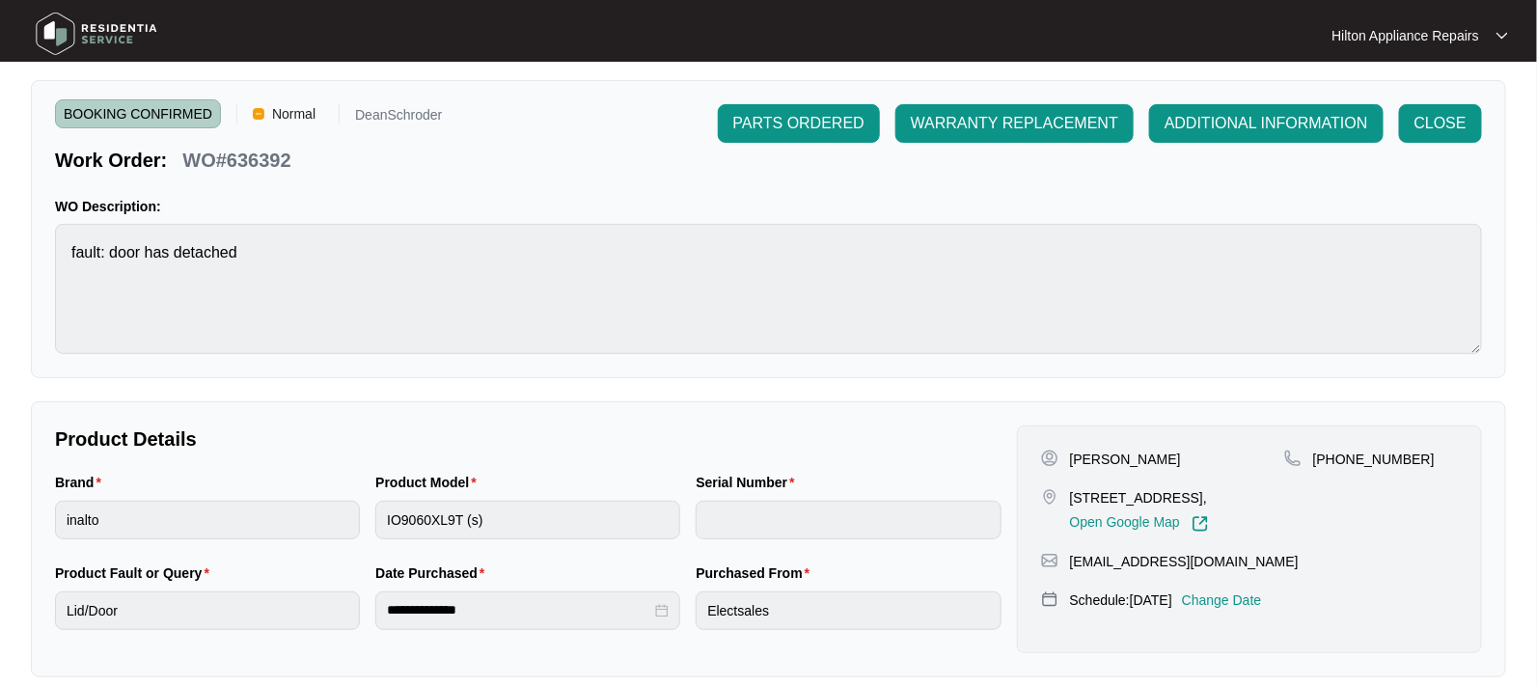
scroll to position [0, 0]
